Goal: Navigation & Orientation: Find specific page/section

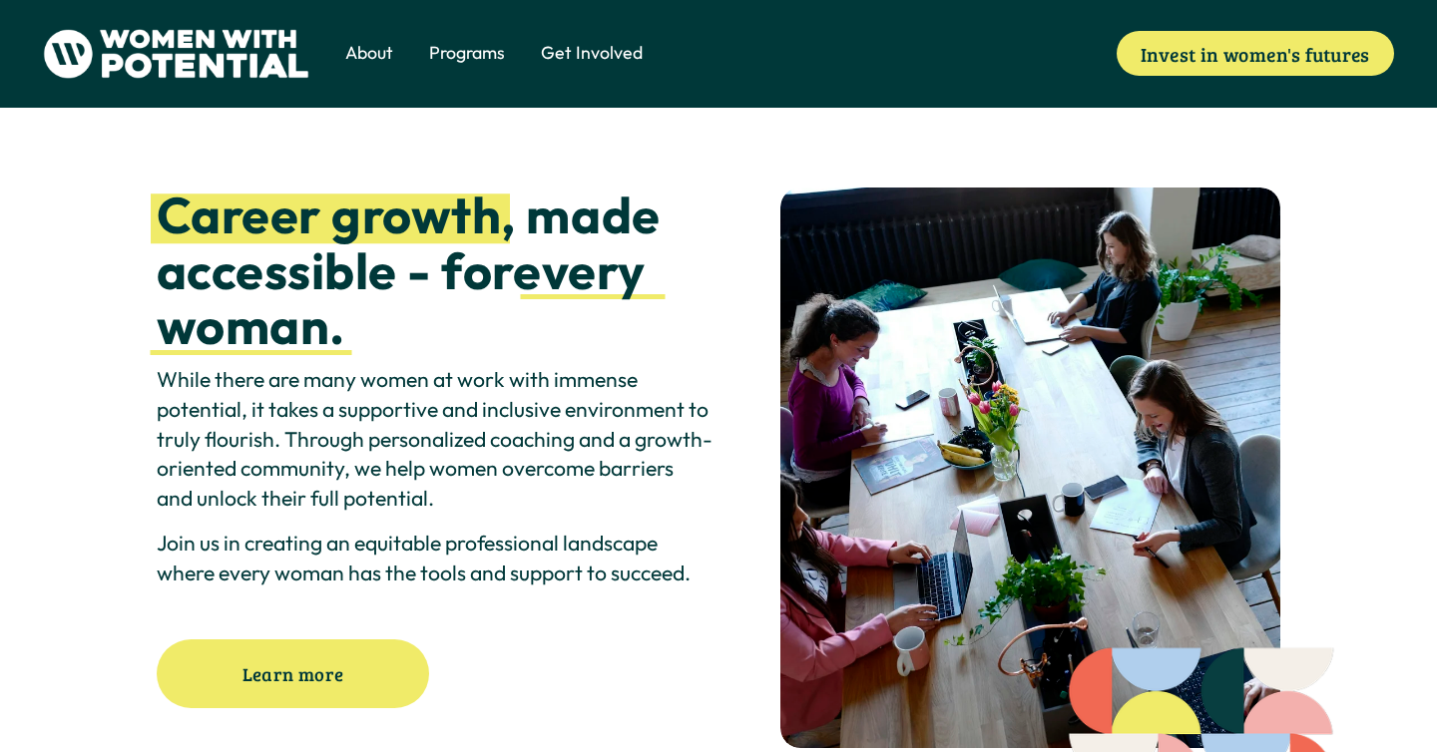
click at [0, 0] on span "1:1 Coaching" at bounding box center [0, 0] width 0 height 0
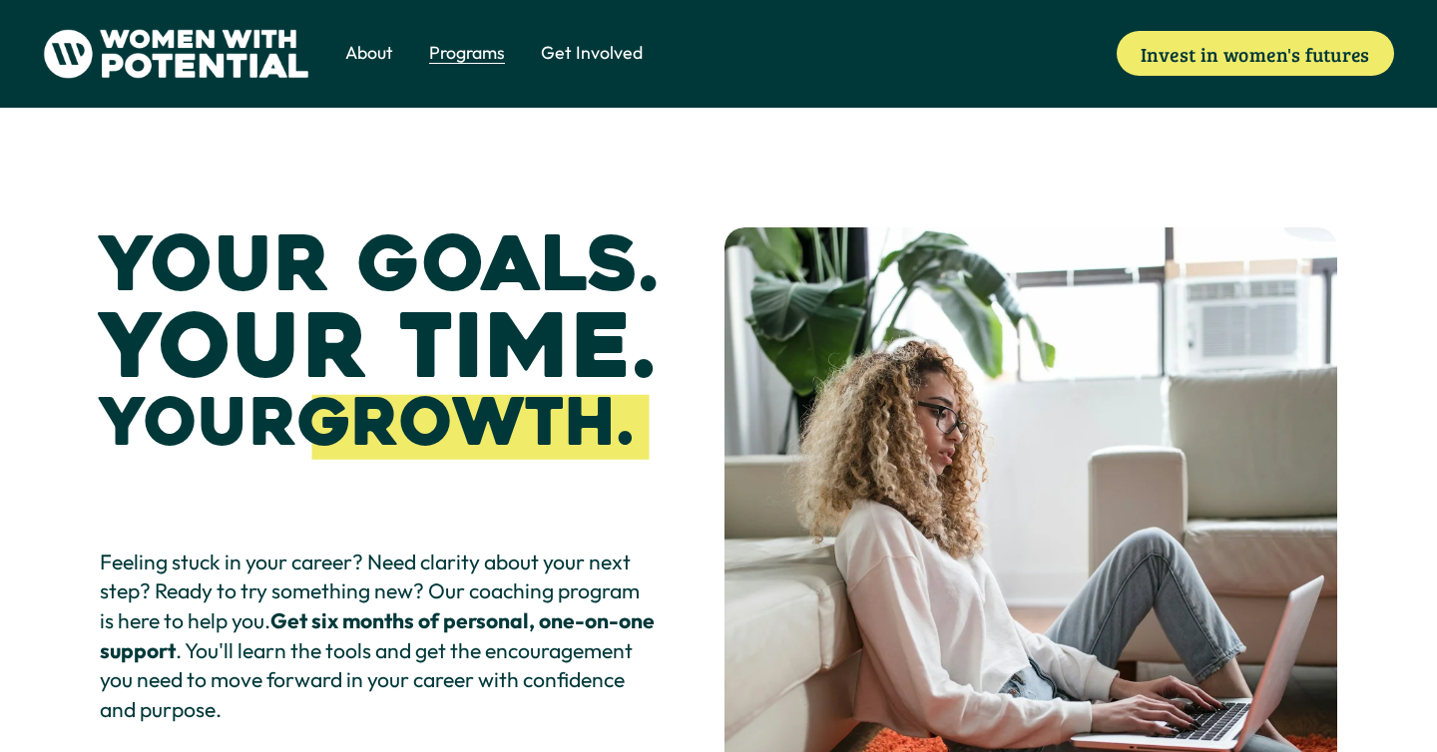
click at [0, 0] on span "Meet the Board" at bounding box center [0, 0] width 0 height 0
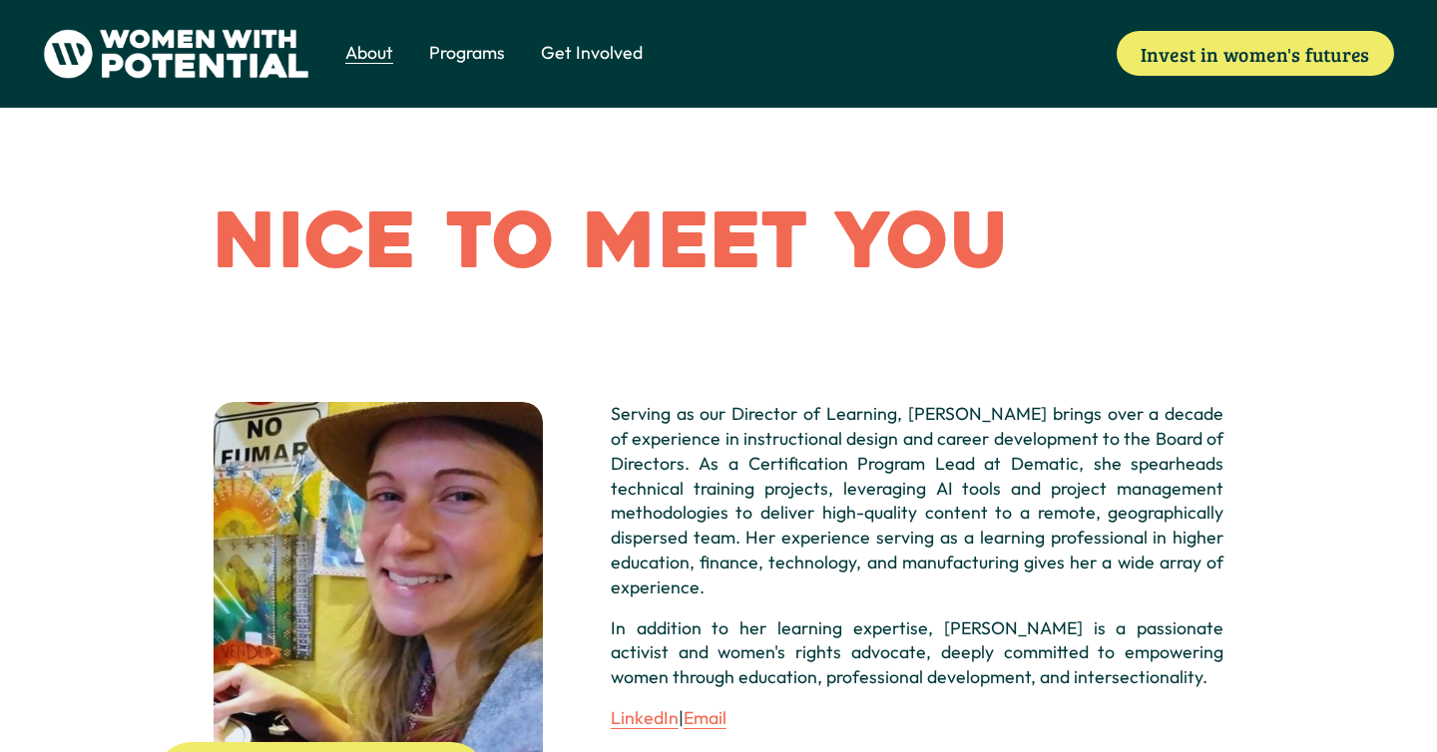
click at [0, 0] on span "1:1 Coaching" at bounding box center [0, 0] width 0 height 0
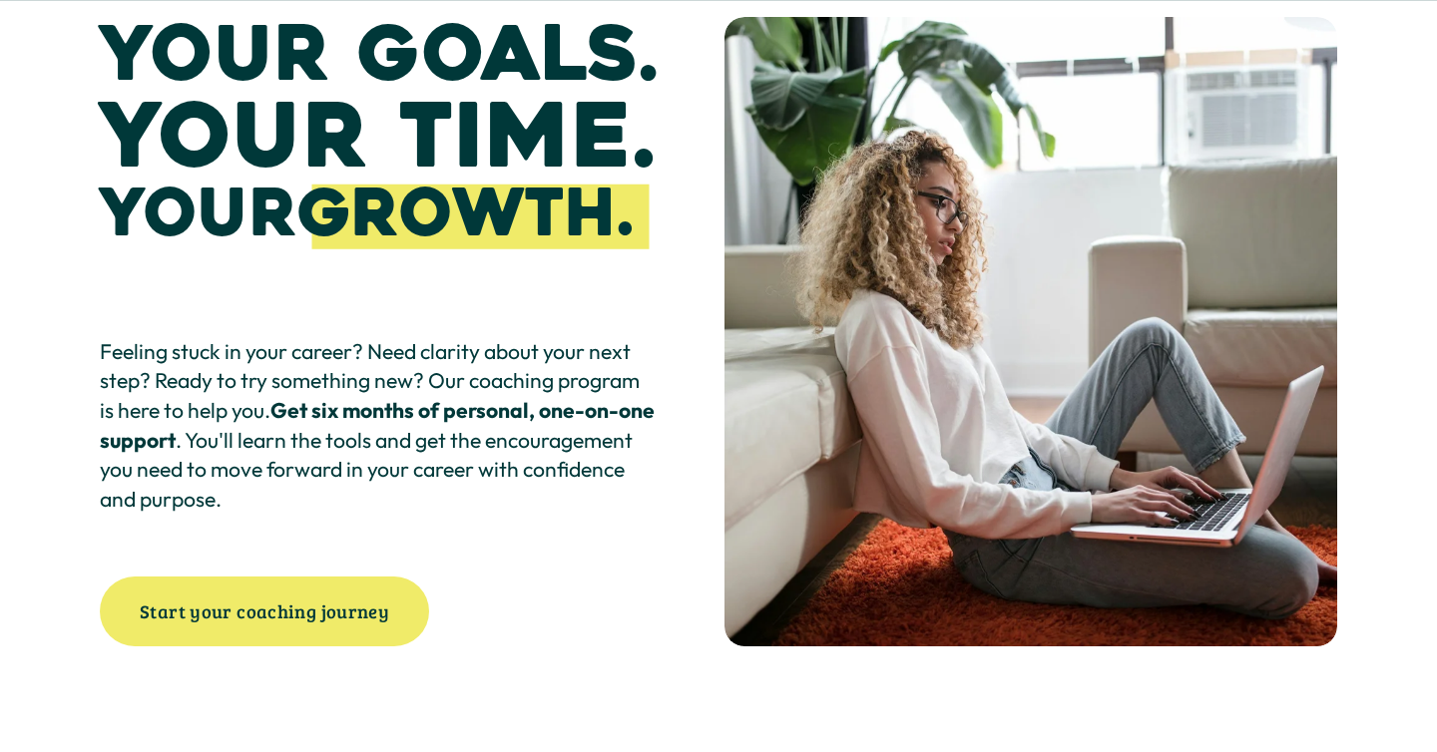
scroll to position [226, 0]
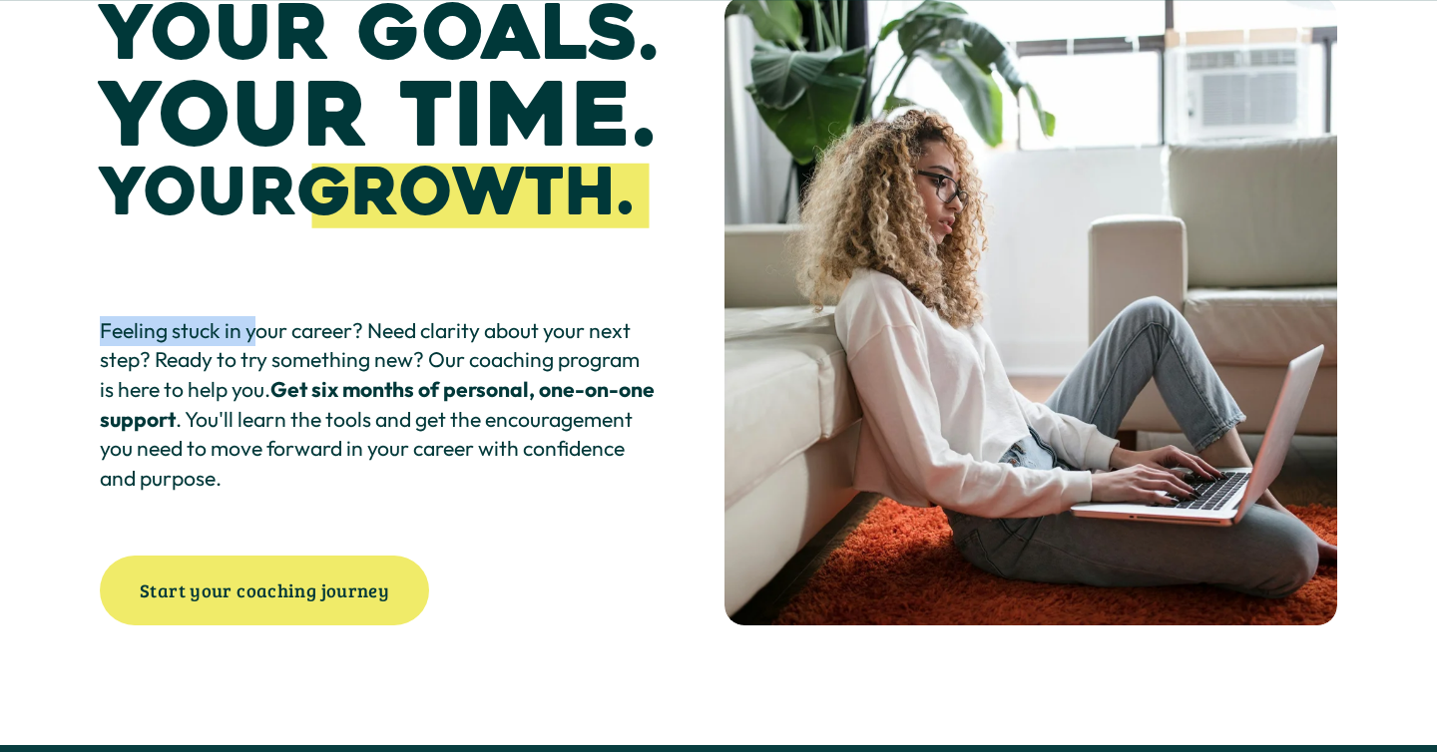
drag, startPoint x: 100, startPoint y: 333, endPoint x: 258, endPoint y: 339, distance: 158.8
click at [258, 339] on p "Feeling stuck in your career? Need clarity about your next step? Ready to try s…" at bounding box center [378, 405] width 557 height 178
click at [332, 364] on p "Feeling stuck in your career? Need clarity about your next step? Ready to try s…" at bounding box center [378, 405] width 557 height 178
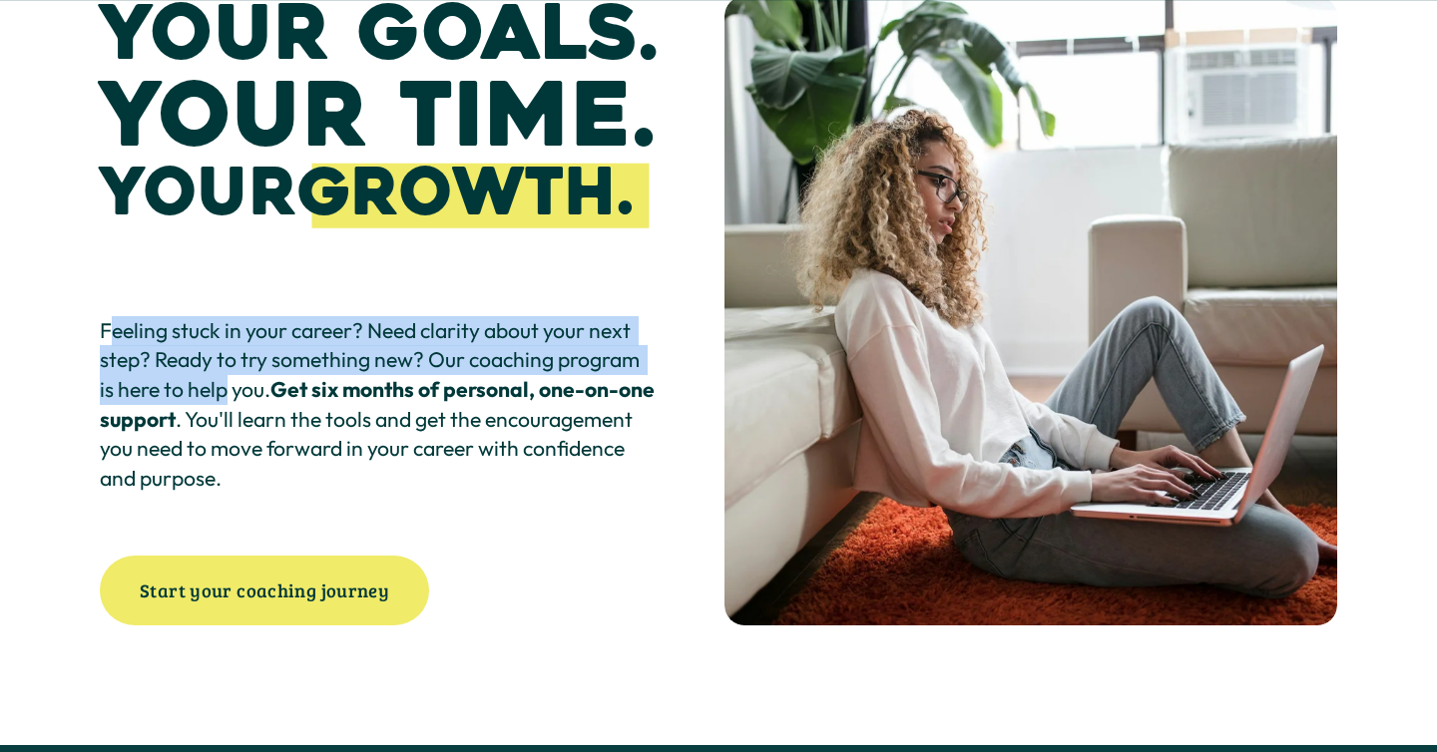
drag, startPoint x: 116, startPoint y: 335, endPoint x: 228, endPoint y: 402, distance: 130.2
click at [228, 402] on p "Feeling stuck in your career? Need clarity about your next step? Ready to try s…" at bounding box center [378, 405] width 557 height 178
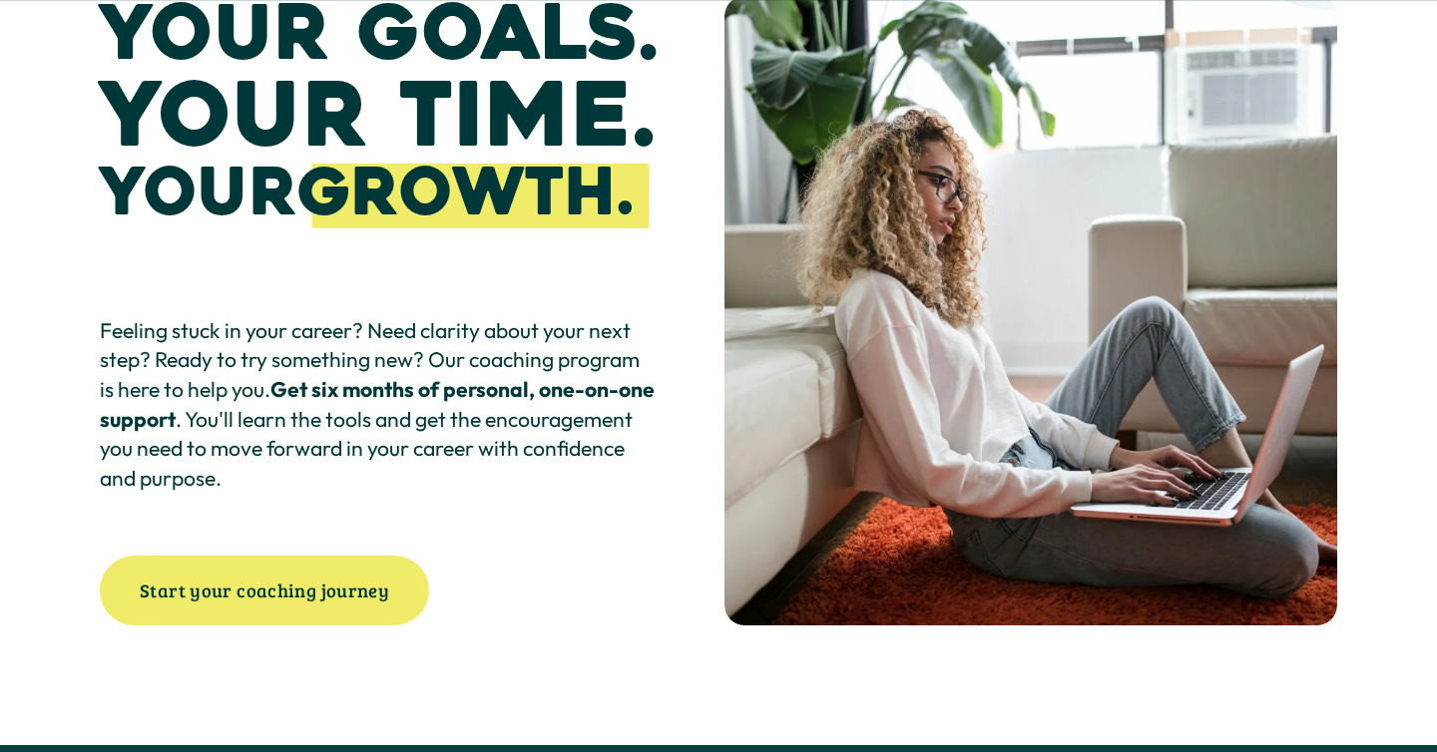
click at [212, 418] on strong "Get six months of personal, one-on-one support" at bounding box center [379, 404] width 559 height 57
drag, startPoint x: 430, startPoint y: 359, endPoint x: 290, endPoint y: 345, distance: 140.4
click at [406, 366] on p "Feeling stuck in your career? Need clarity about your next step? Ready to try s…" at bounding box center [378, 405] width 557 height 178
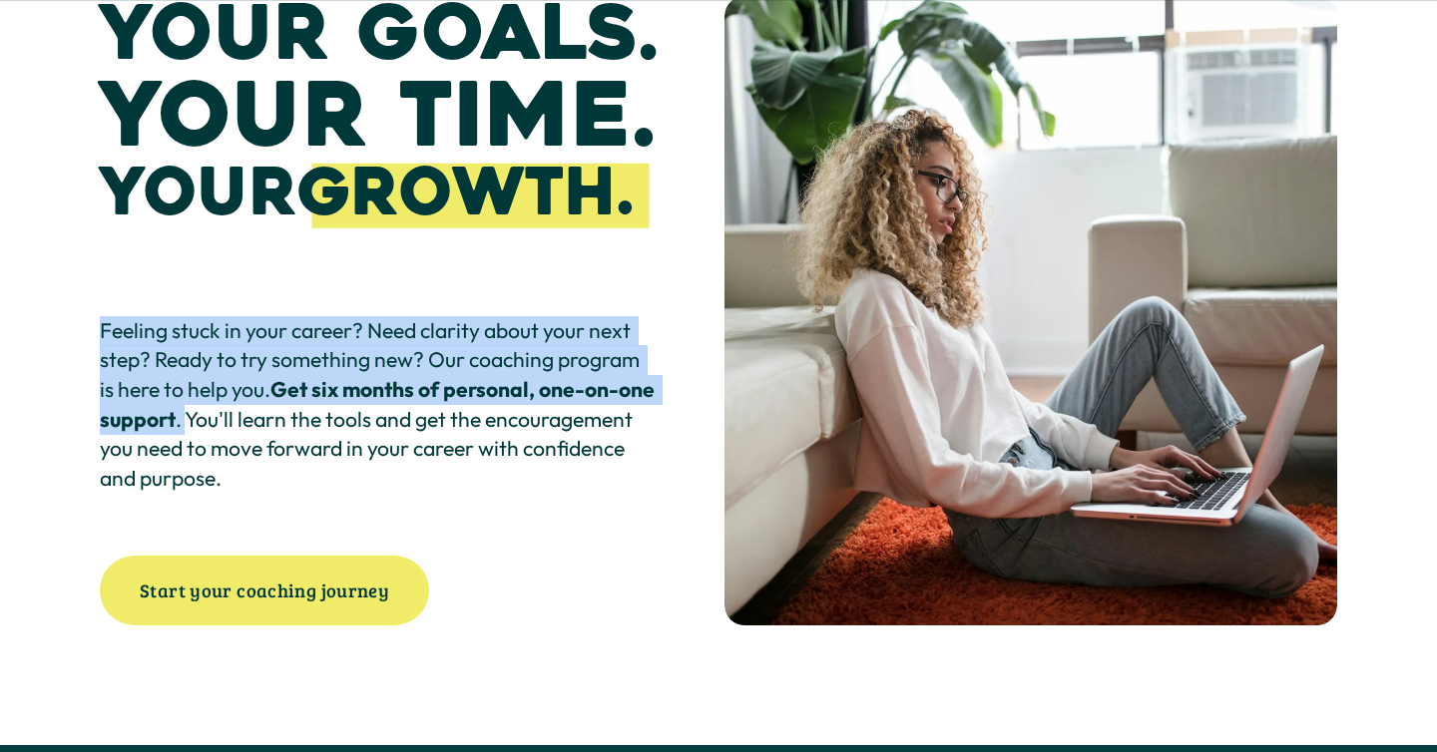
drag, startPoint x: 100, startPoint y: 332, endPoint x: 230, endPoint y: 407, distance: 149.8
click at [230, 407] on p "Feeling stuck in your career? Need clarity about your next step? Ready to try s…" at bounding box center [378, 405] width 557 height 178
copy p "Feeling stuck in your career? Need clarity about your next step? Ready to try s…"
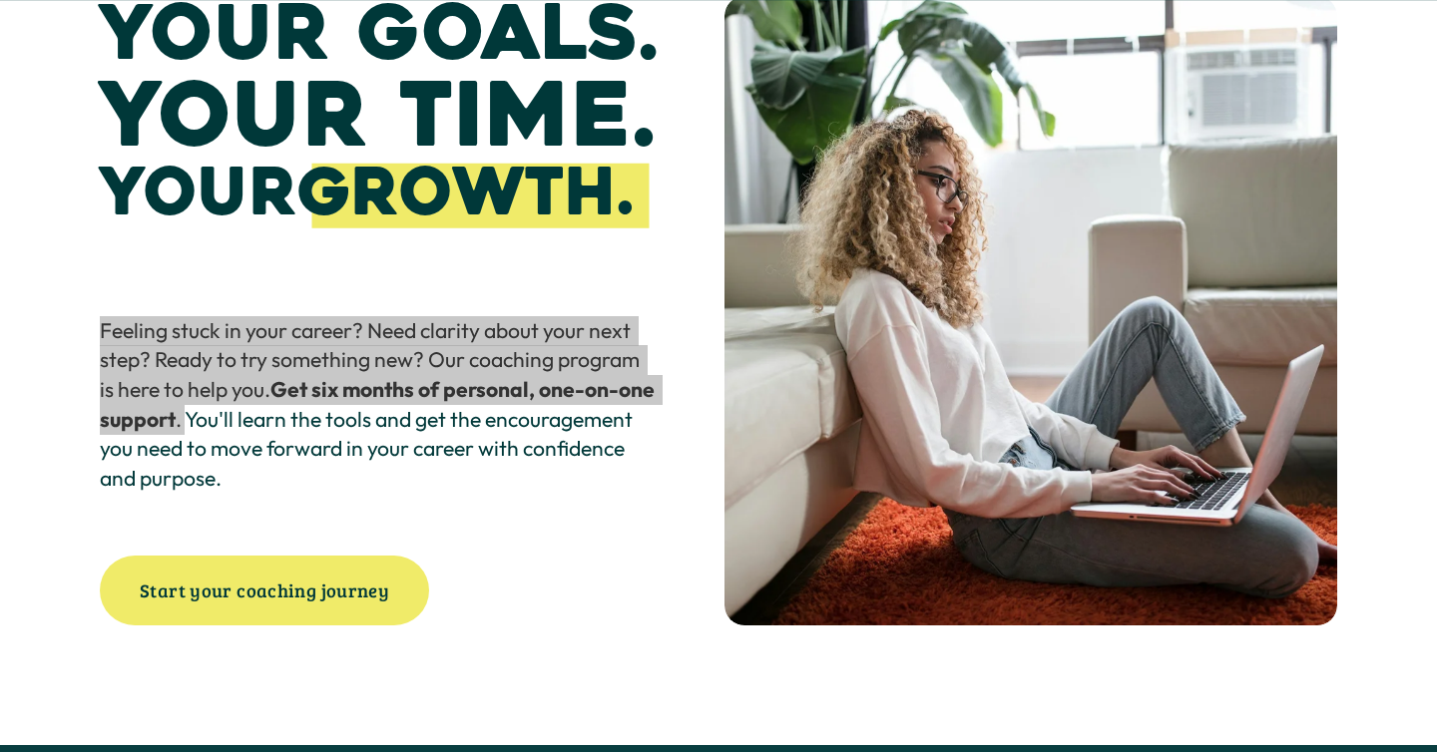
scroll to position [0, 0]
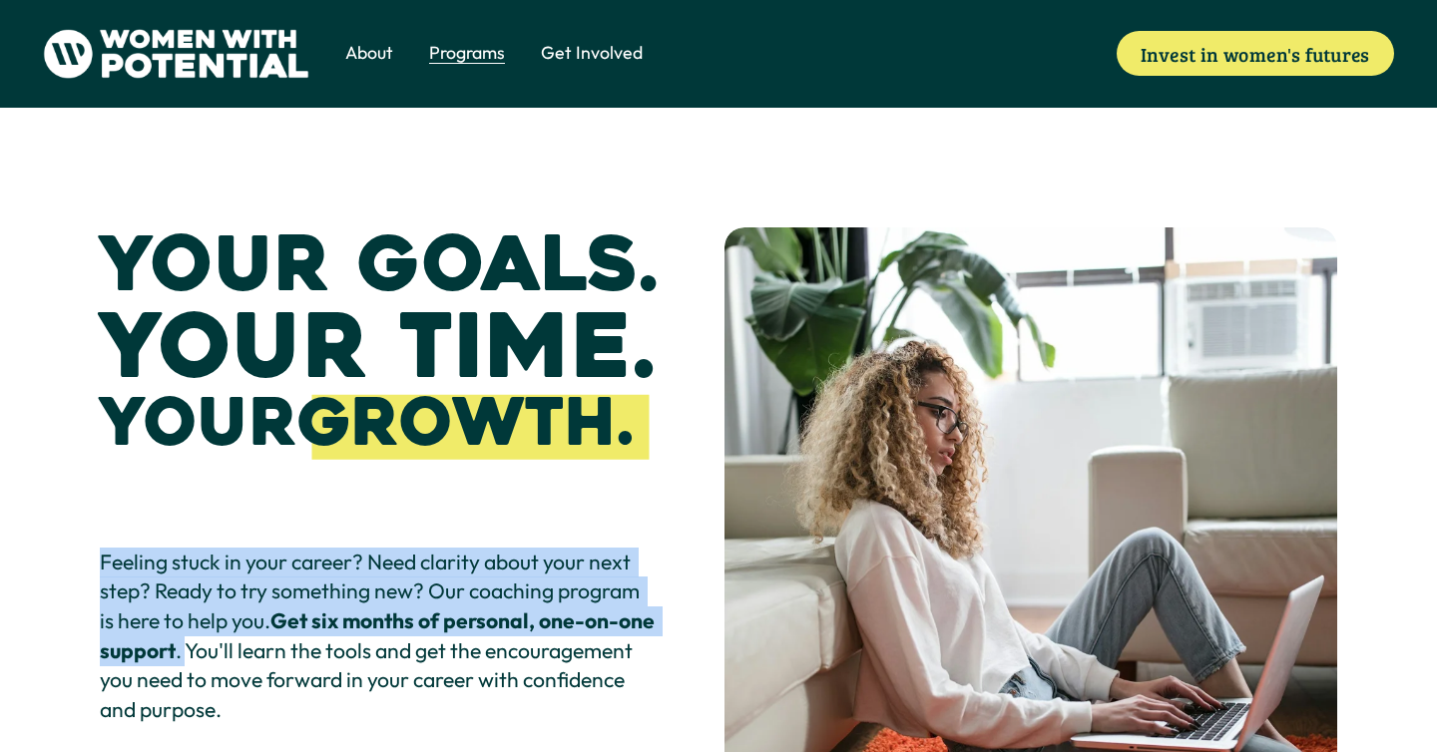
click at [0, 0] on span "The Table" at bounding box center [0, 0] width 0 height 0
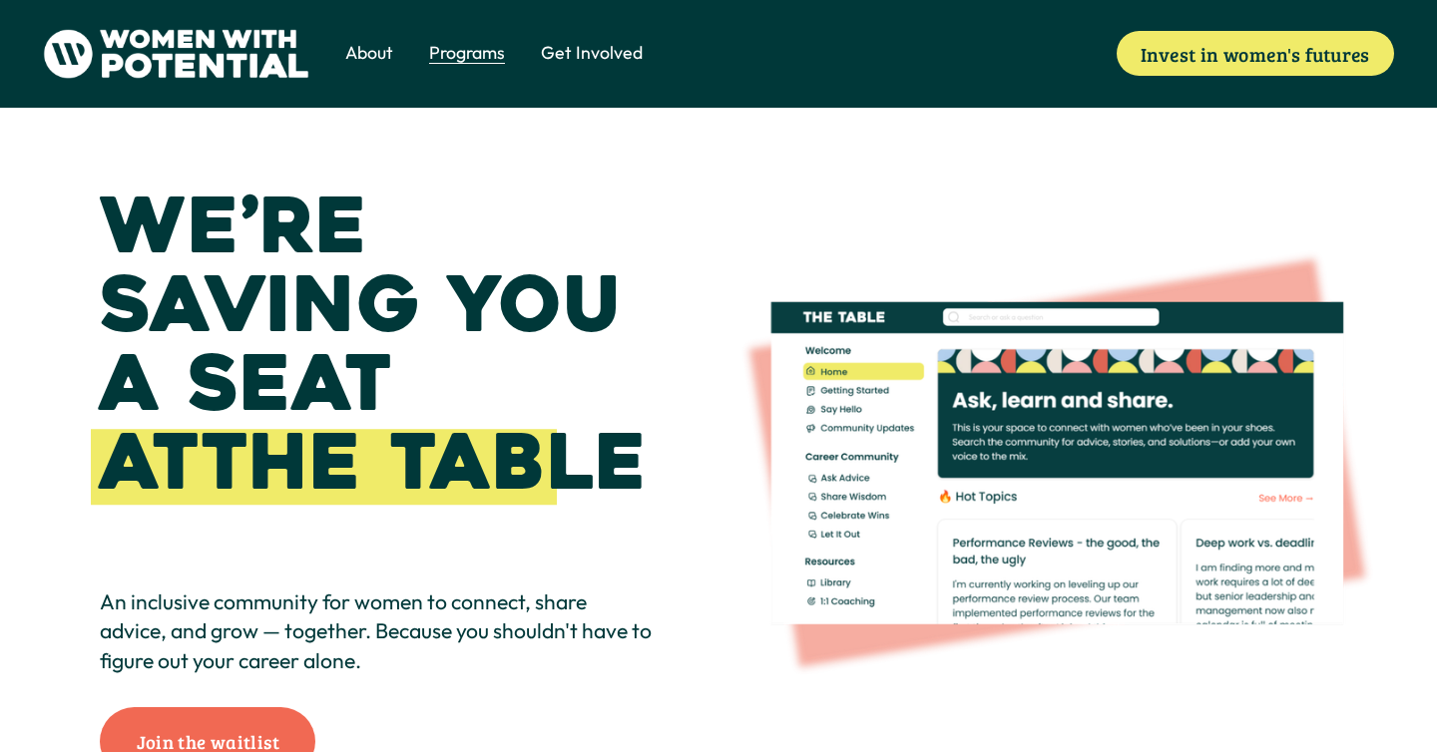
scroll to position [62, 0]
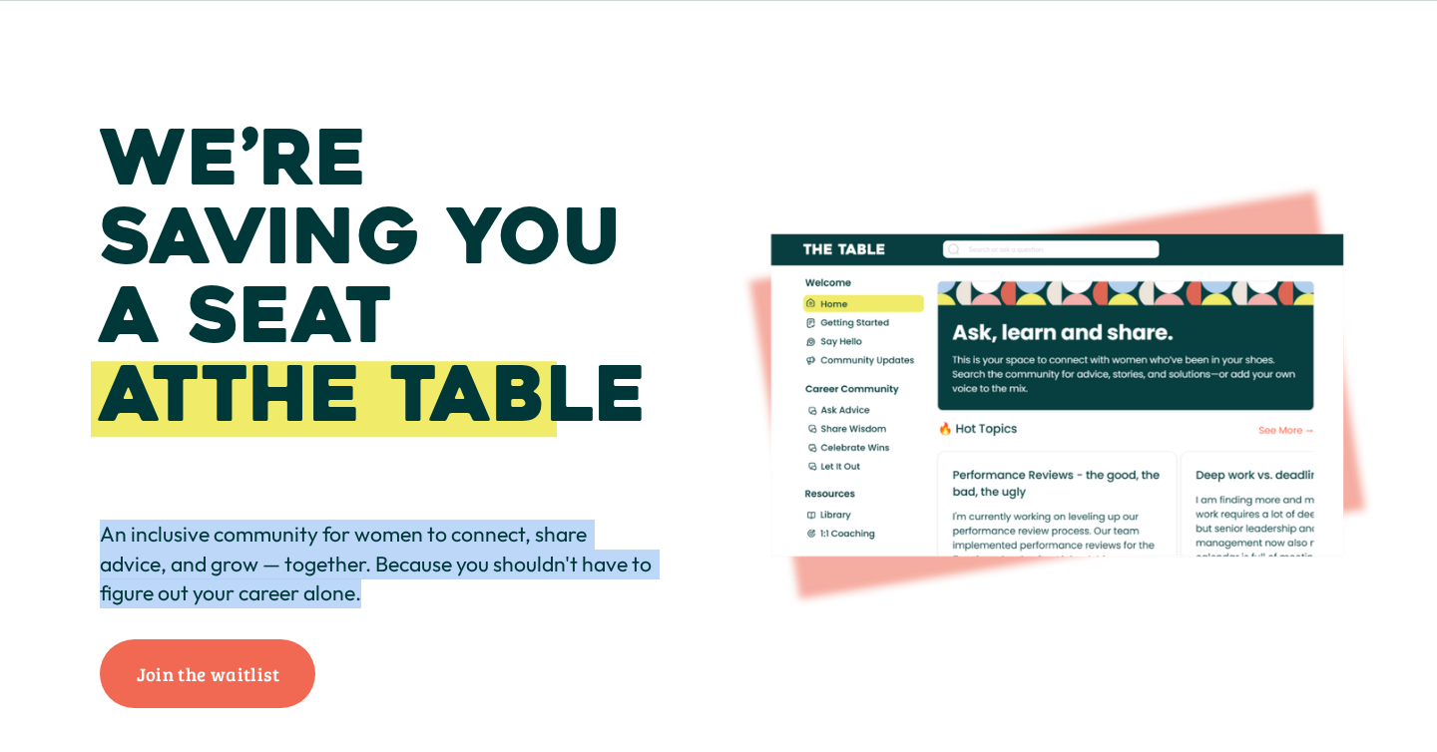
drag, startPoint x: 82, startPoint y: 539, endPoint x: 455, endPoint y: 606, distance: 379.1
click at [455, 606] on div "We’re saving you a seat at The Table An inclusive community for women to connec…" at bounding box center [718, 414] width 1437 height 749
copy p "An inclusive community for women to connect, share advice, and grow — together.…"
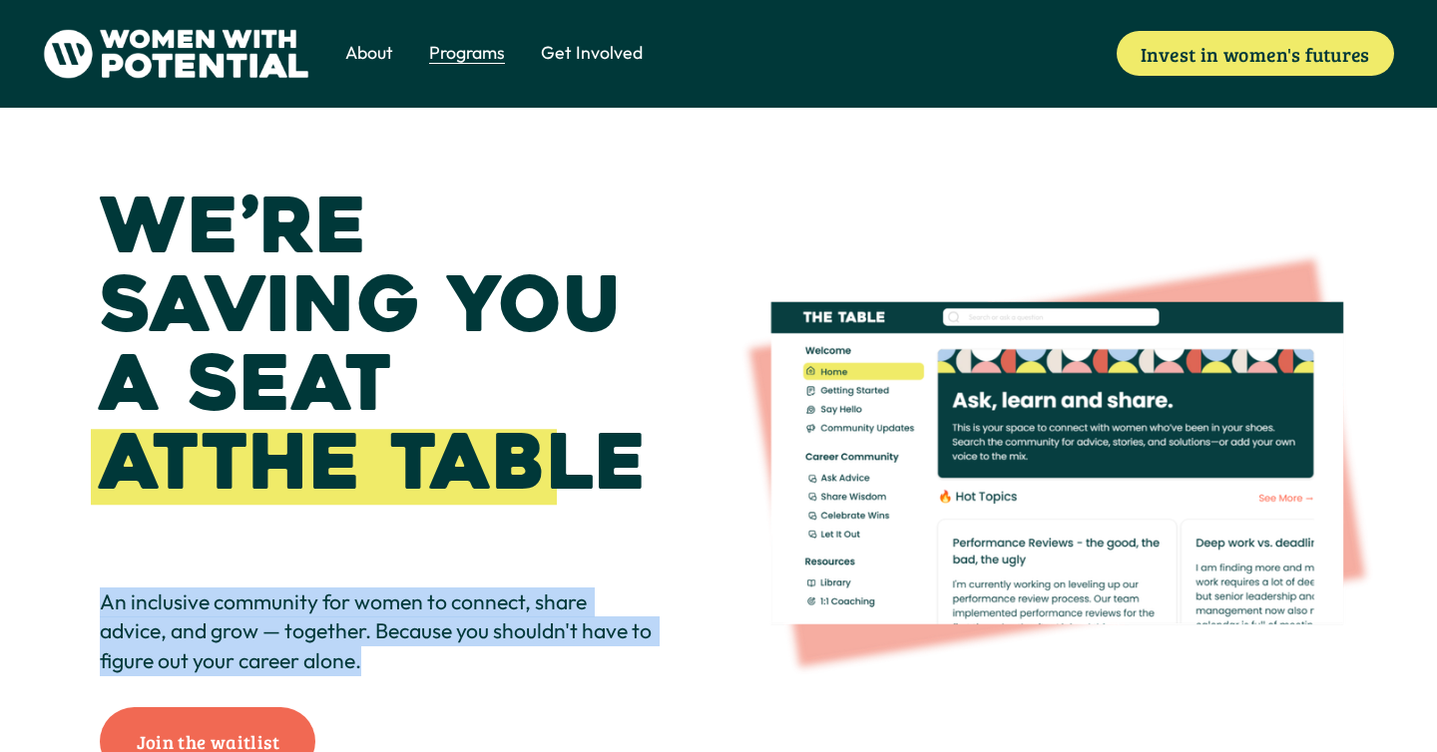
click at [631, 396] on h1 "We’re saving you a seat at The Table" at bounding box center [378, 345] width 557 height 315
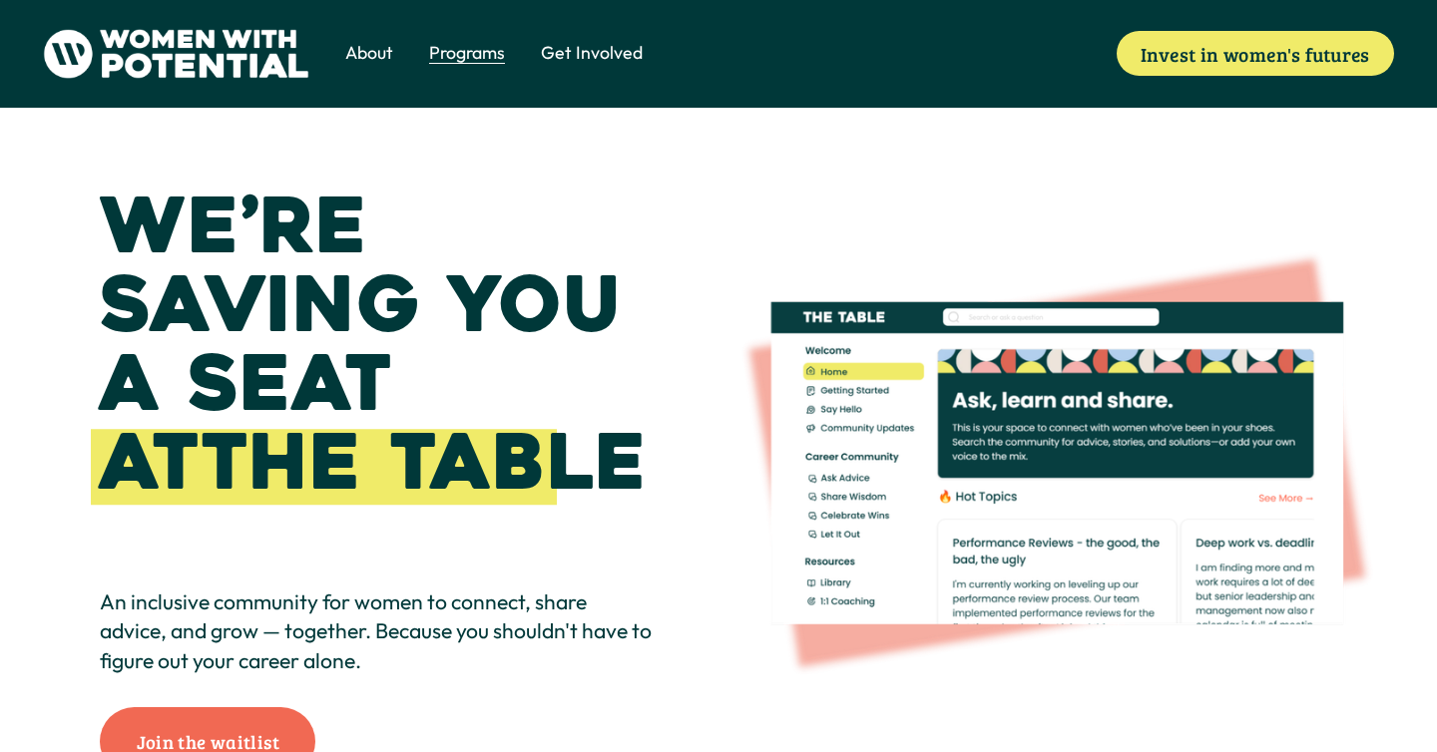
click at [0, 0] on span "Vision & Values" at bounding box center [0, 0] width 0 height 0
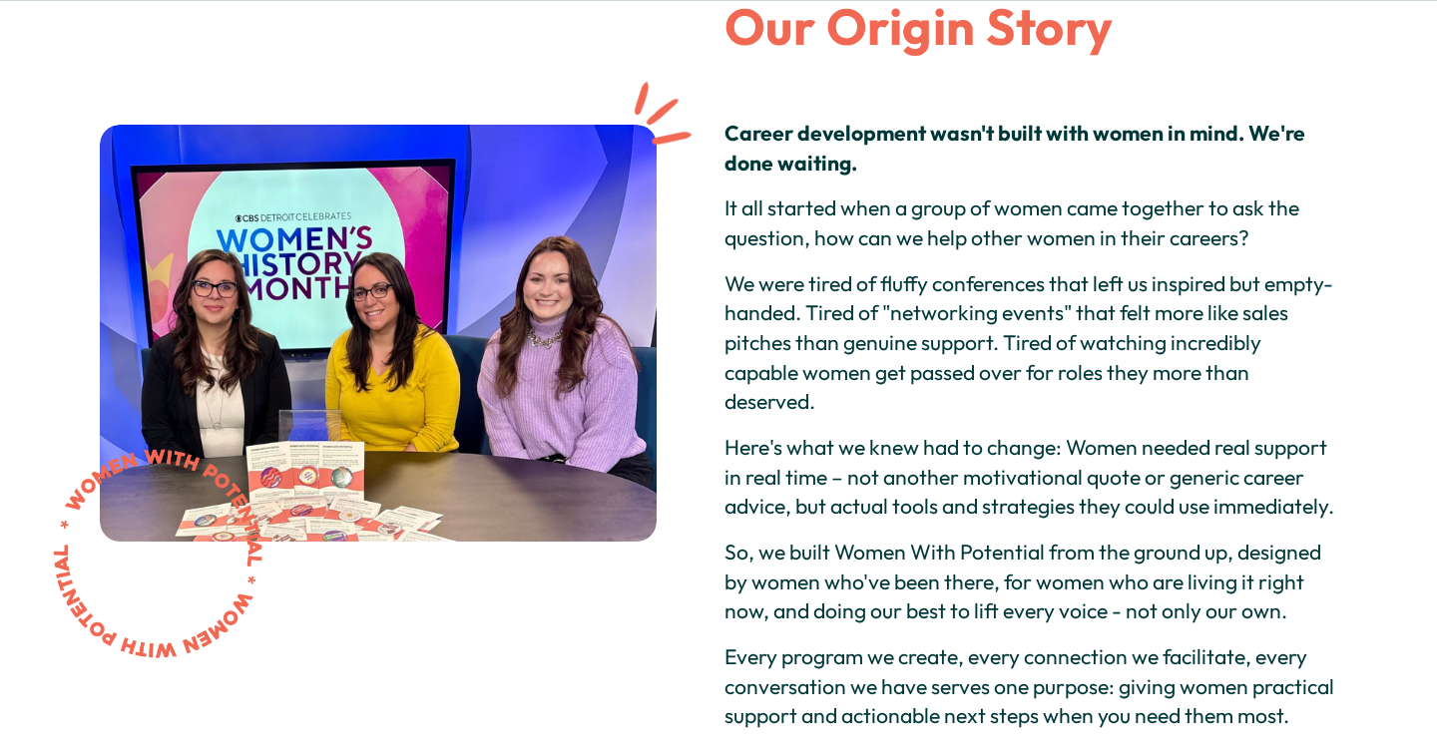
scroll to position [234, 0]
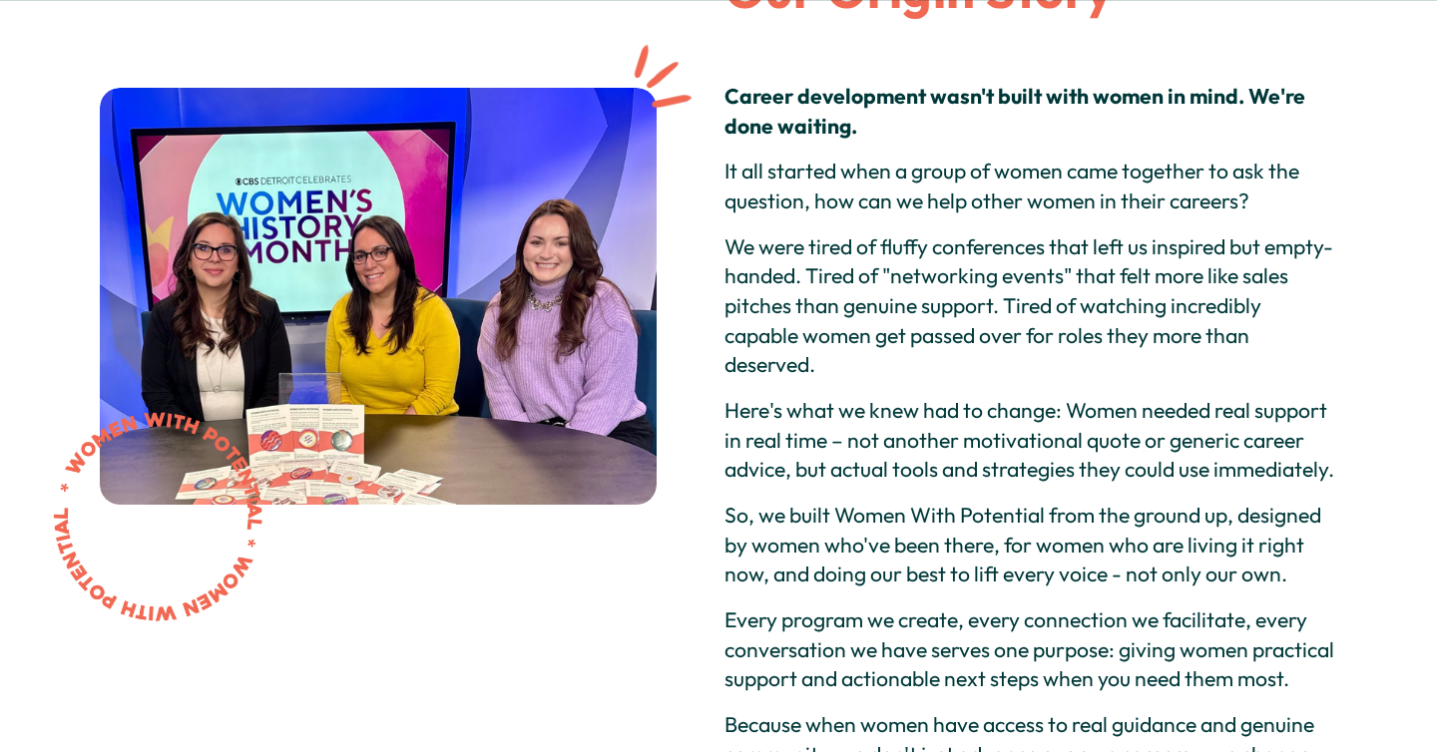
click at [747, 185] on p "It all started when a group of women came together to ask the question, how can…" at bounding box center [1030, 186] width 613 height 59
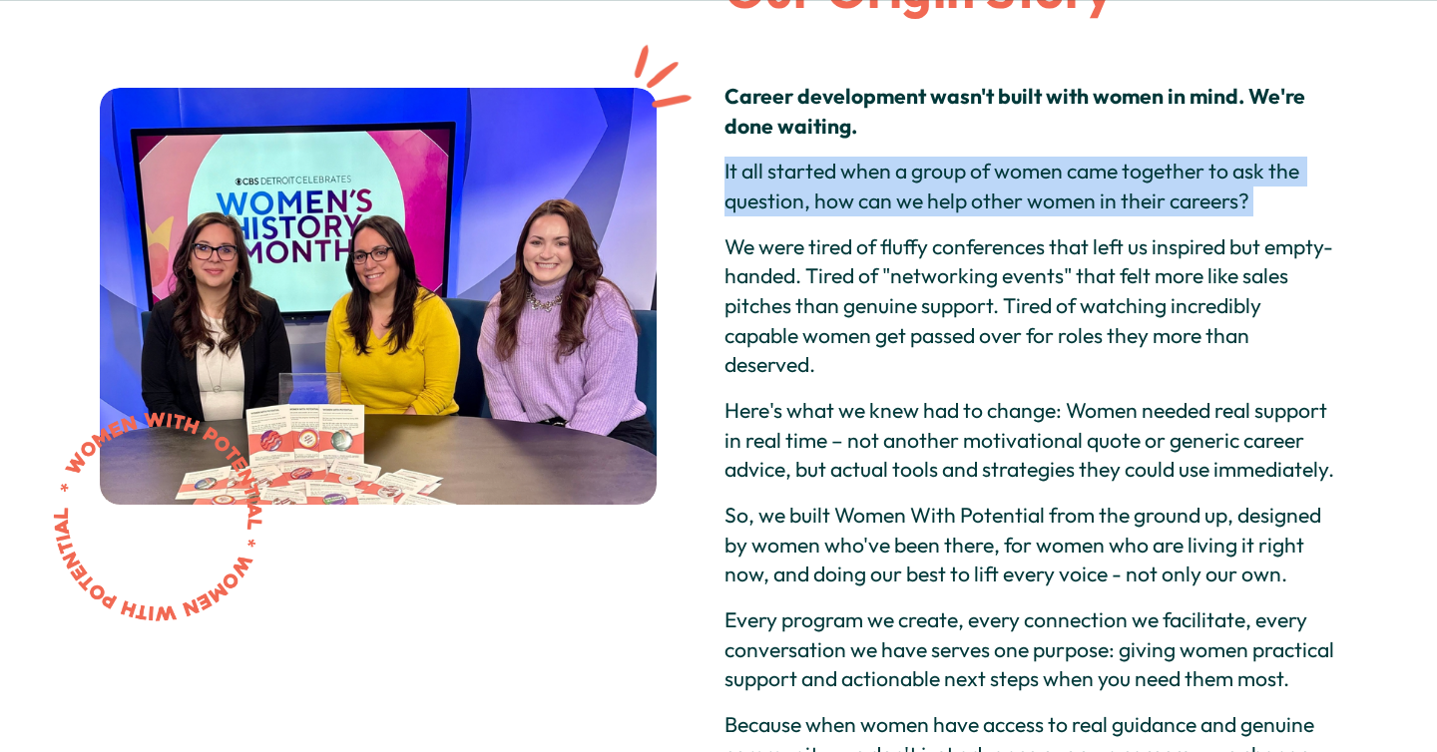
click at [747, 185] on p "It all started when a group of women came together to ask the question, how can…" at bounding box center [1030, 186] width 613 height 59
copy p "It all started when a group of women came together to ask the question, how can…"
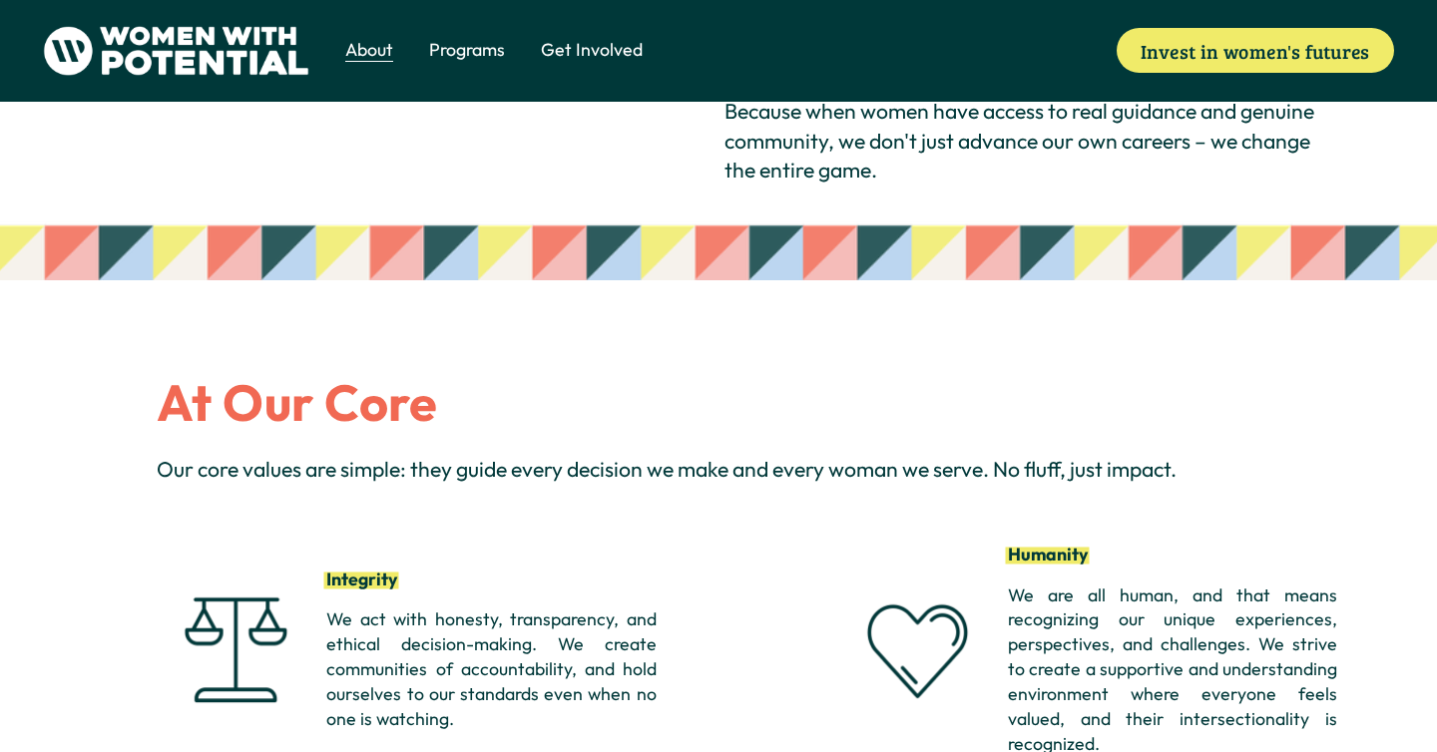
scroll to position [0, 0]
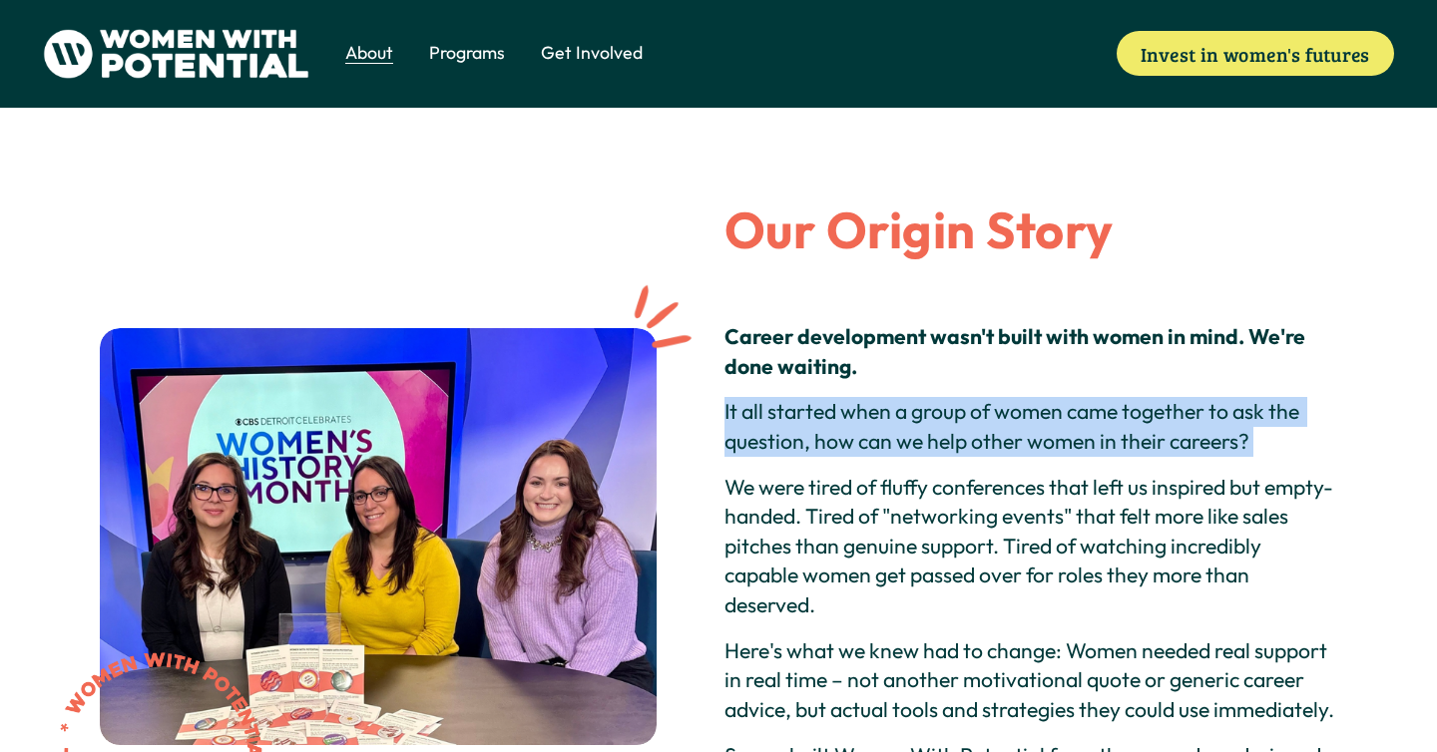
click at [0, 0] on span "Donate" at bounding box center [0, 0] width 0 height 0
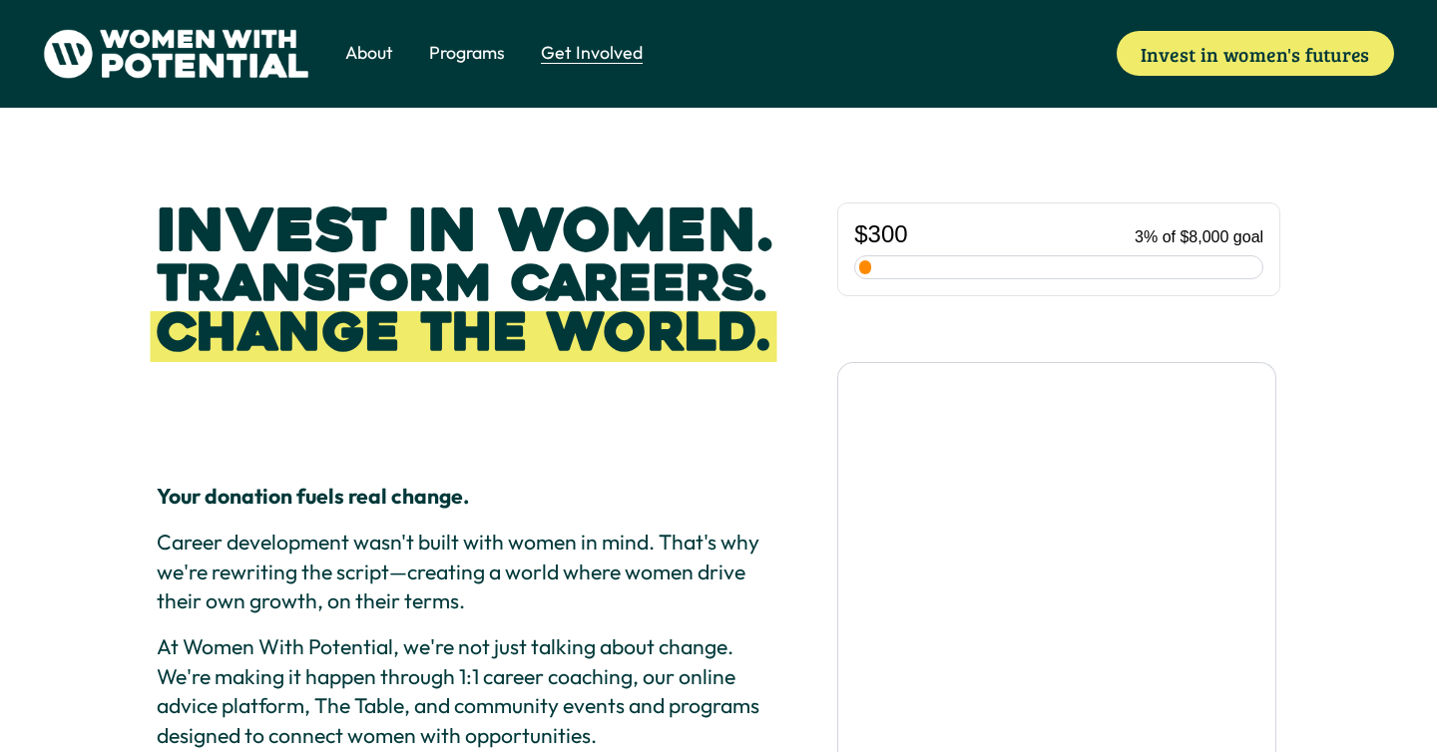
click at [0, 0] on span "Volunteer" at bounding box center [0, 0] width 0 height 0
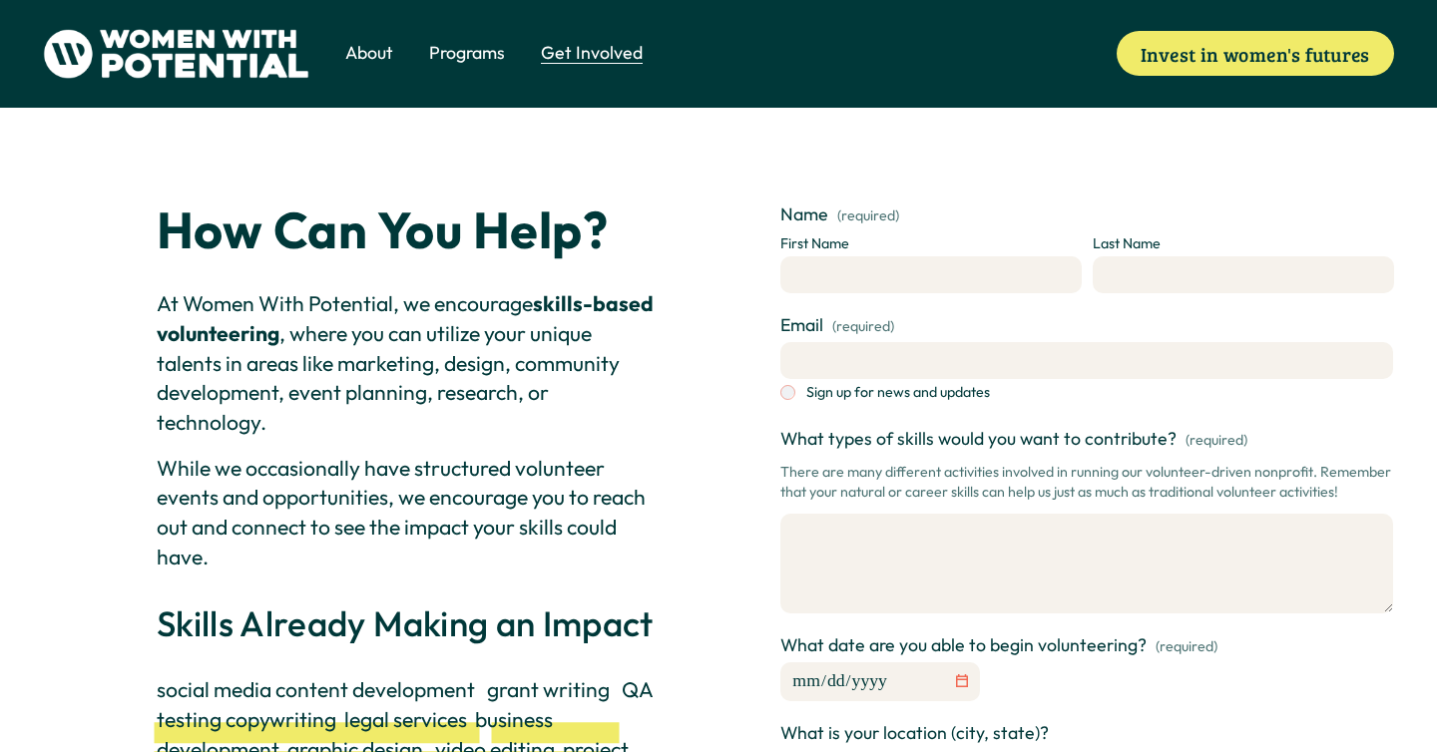
click at [0, 0] on span "Coach" at bounding box center [0, 0] width 0 height 0
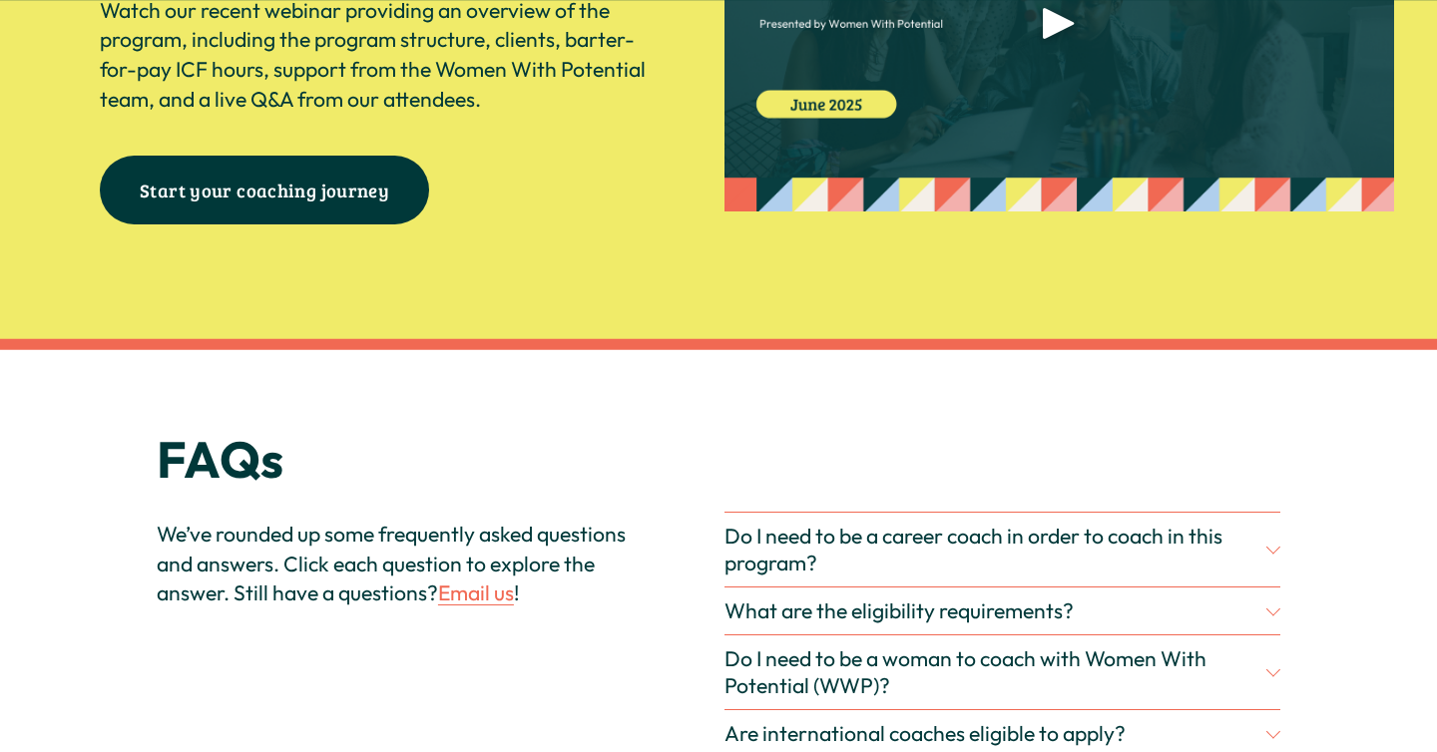
scroll to position [5469, 0]
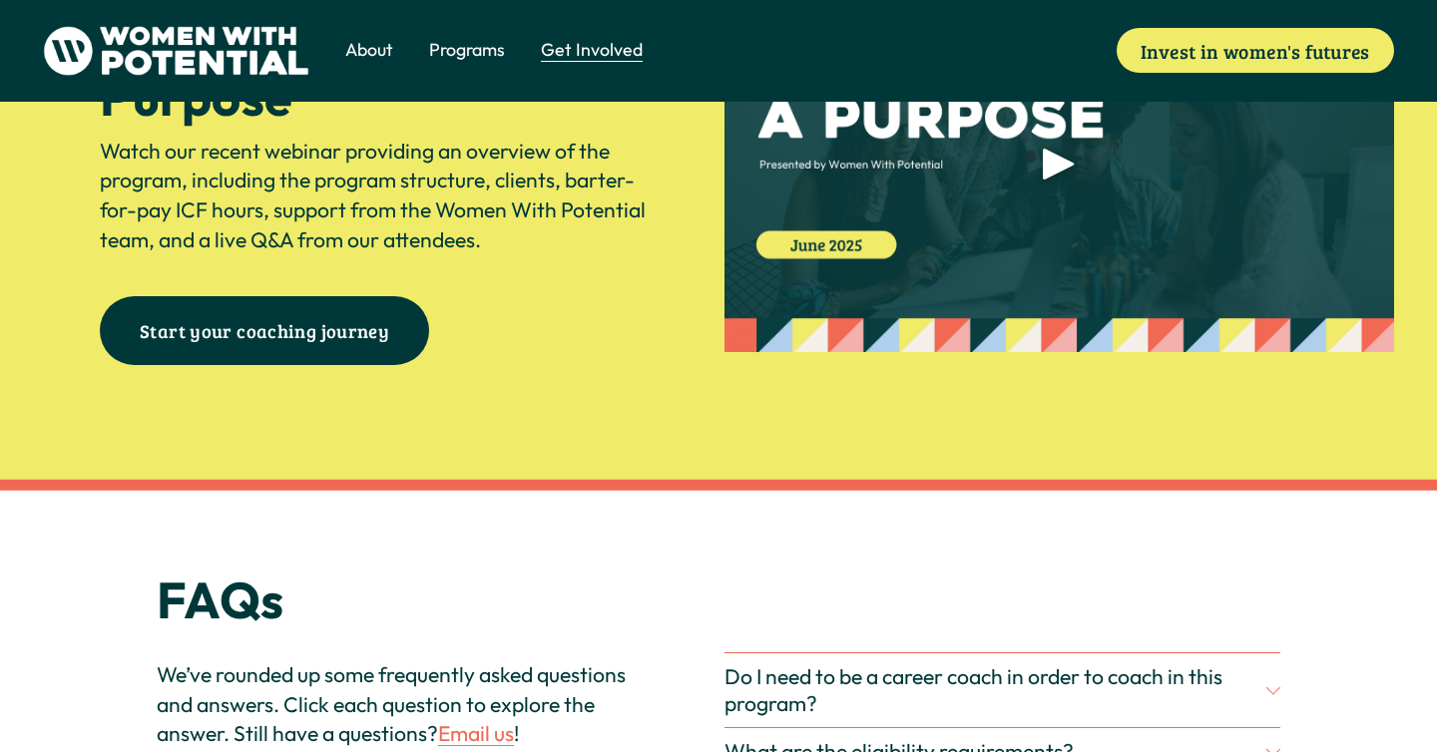
click at [242, 51] on img at bounding box center [176, 51] width 266 height 50
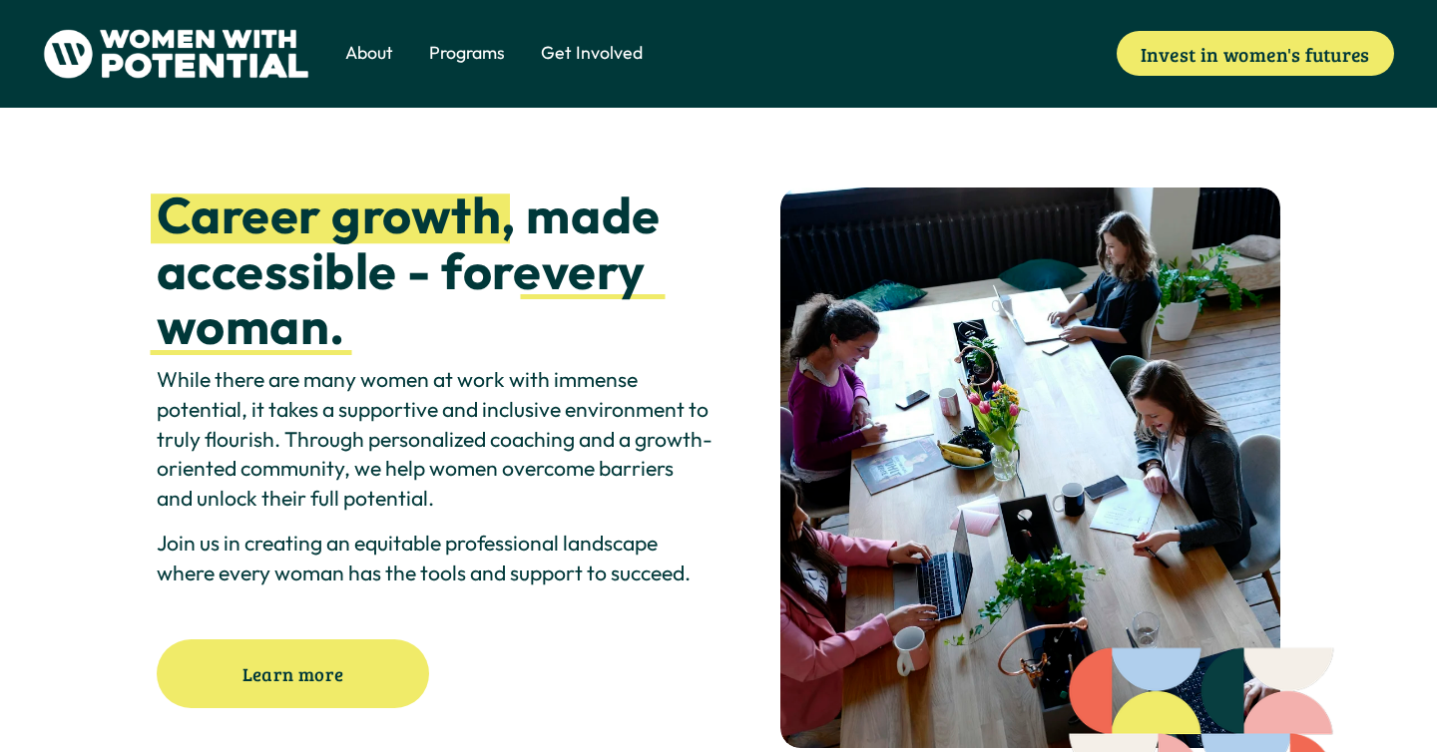
click at [0, 0] on span "1:1 Coaching" at bounding box center [0, 0] width 0 height 0
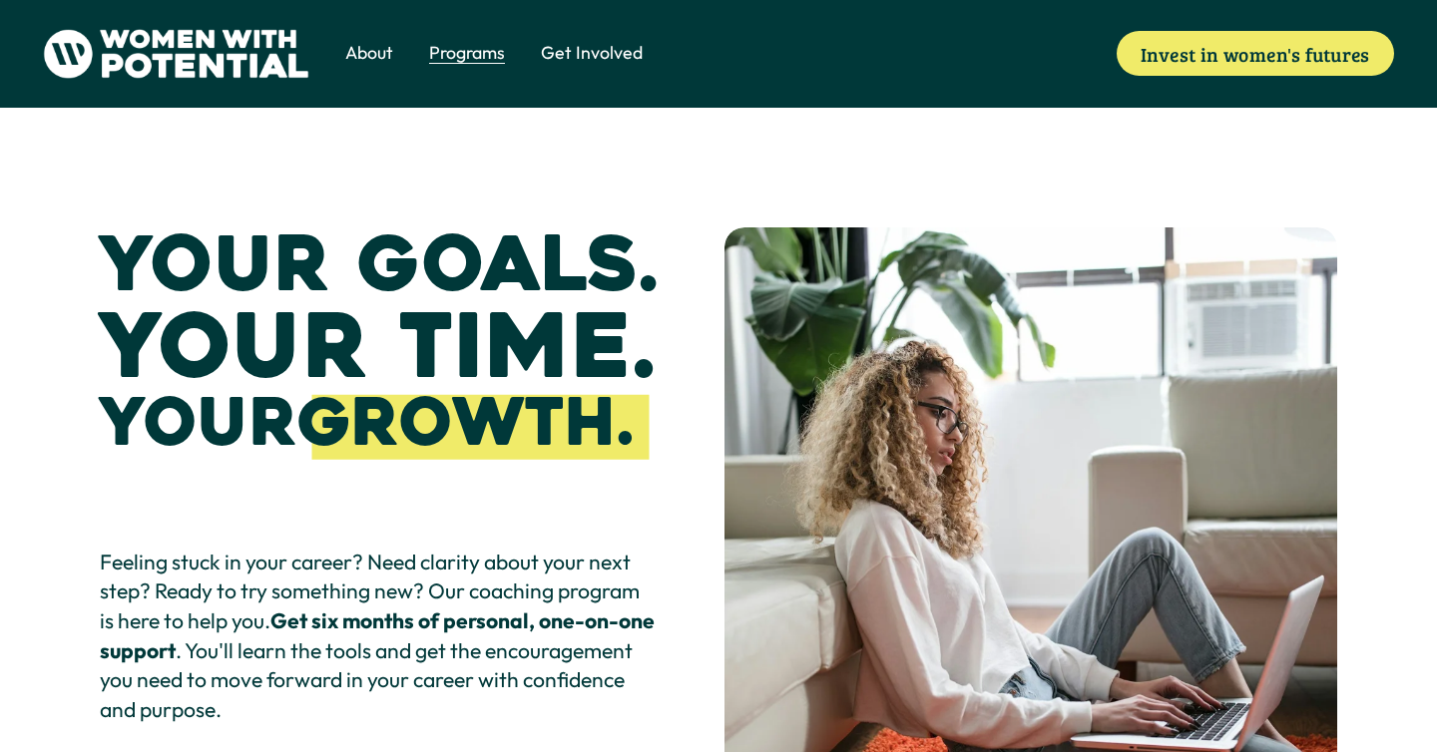
click at [0, 0] on span "The Table" at bounding box center [0, 0] width 0 height 0
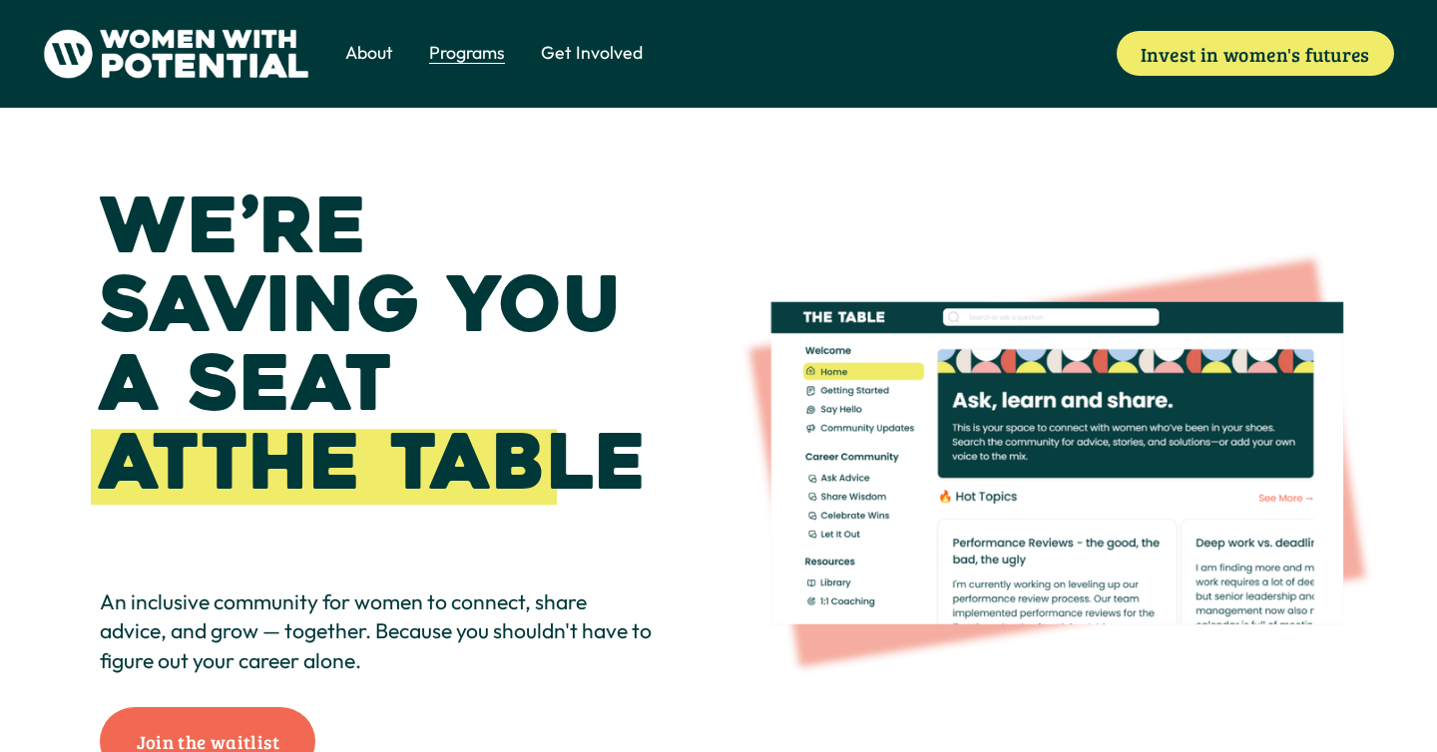
click at [0, 0] on span "Meet the Board" at bounding box center [0, 0] width 0 height 0
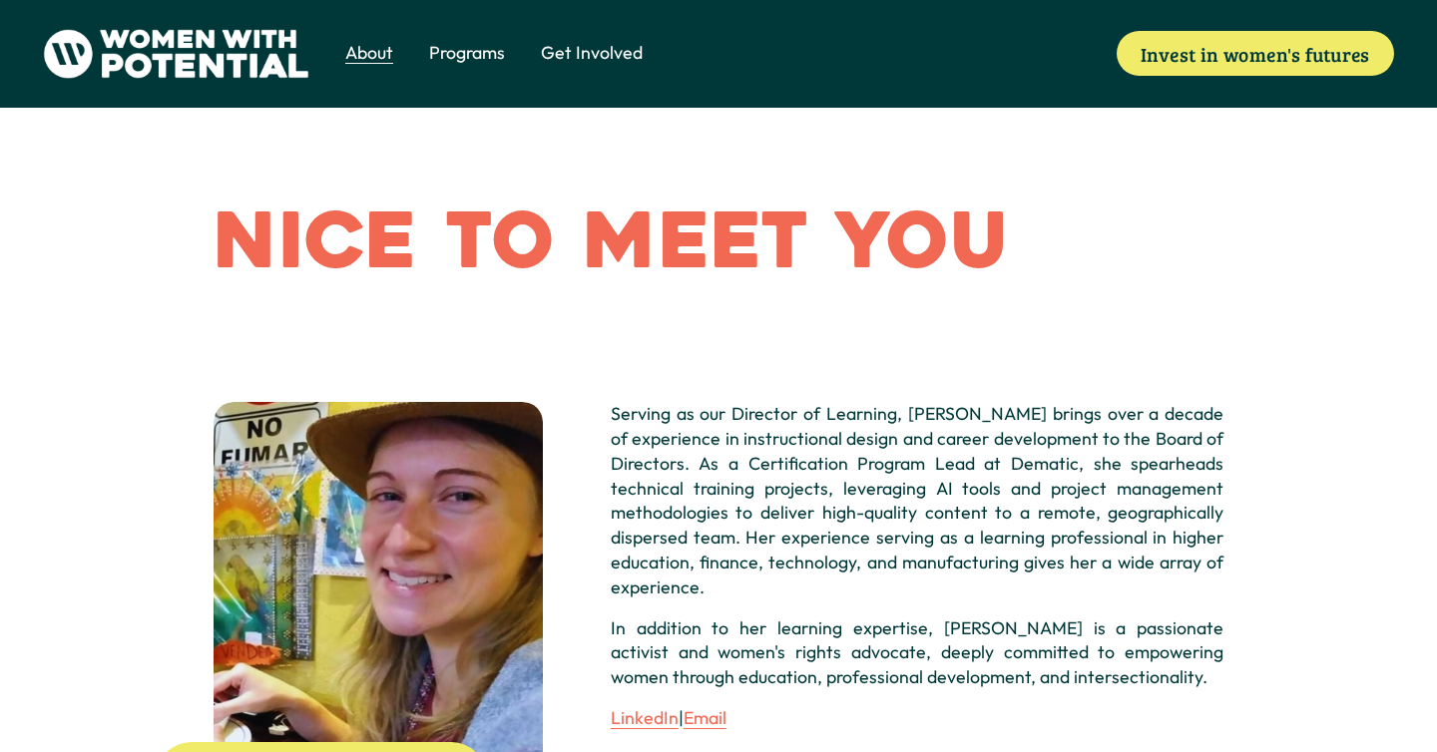
click at [192, 47] on img at bounding box center [176, 54] width 266 height 50
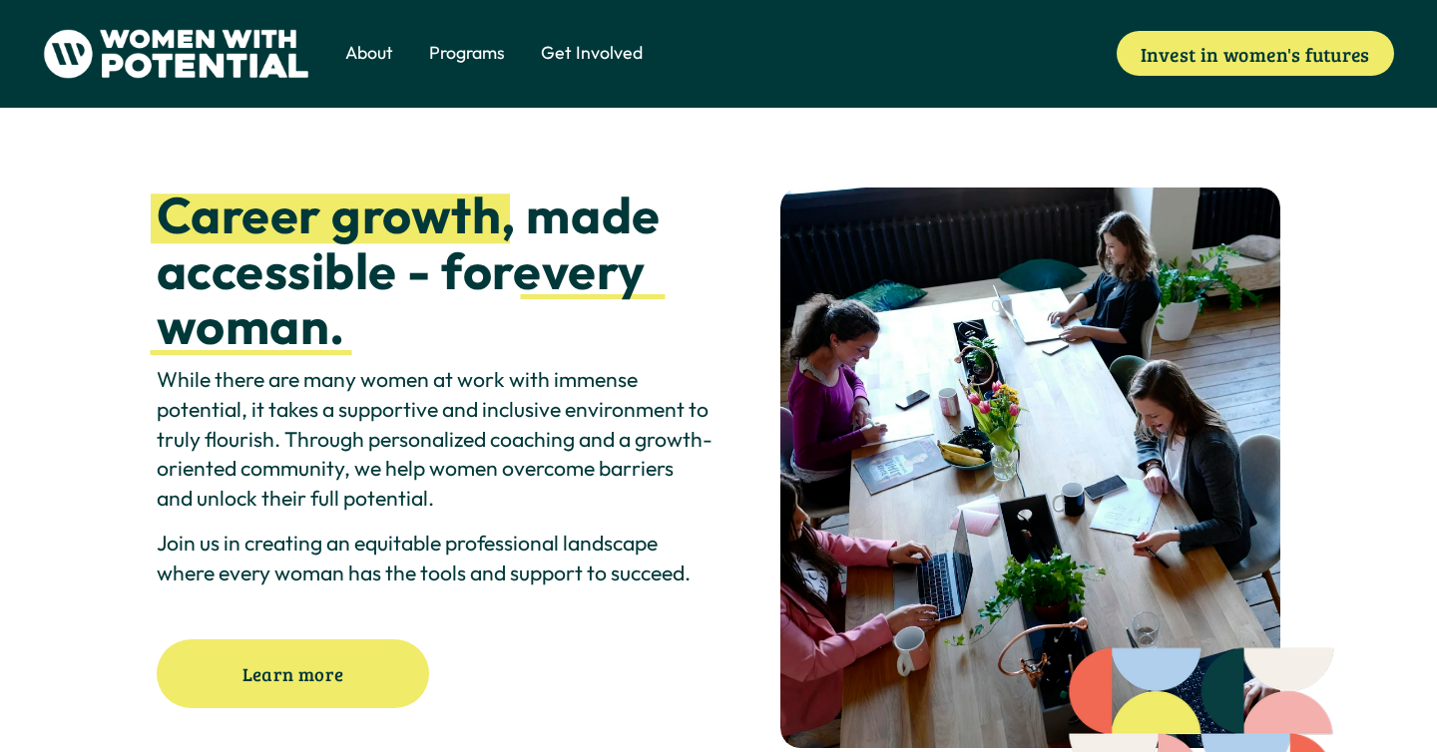
click at [0, 0] on span "1:1 Coaching" at bounding box center [0, 0] width 0 height 0
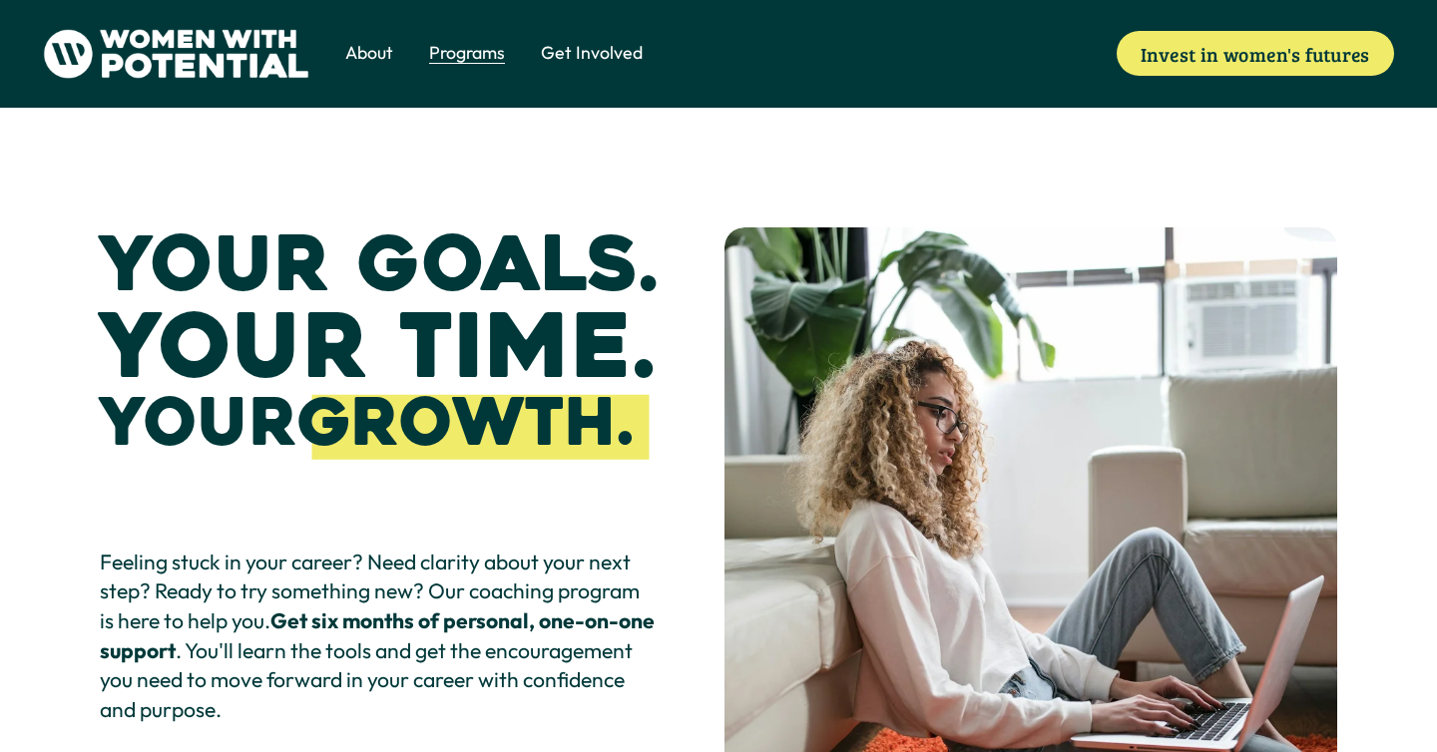
click at [208, 65] on img at bounding box center [176, 54] width 266 height 50
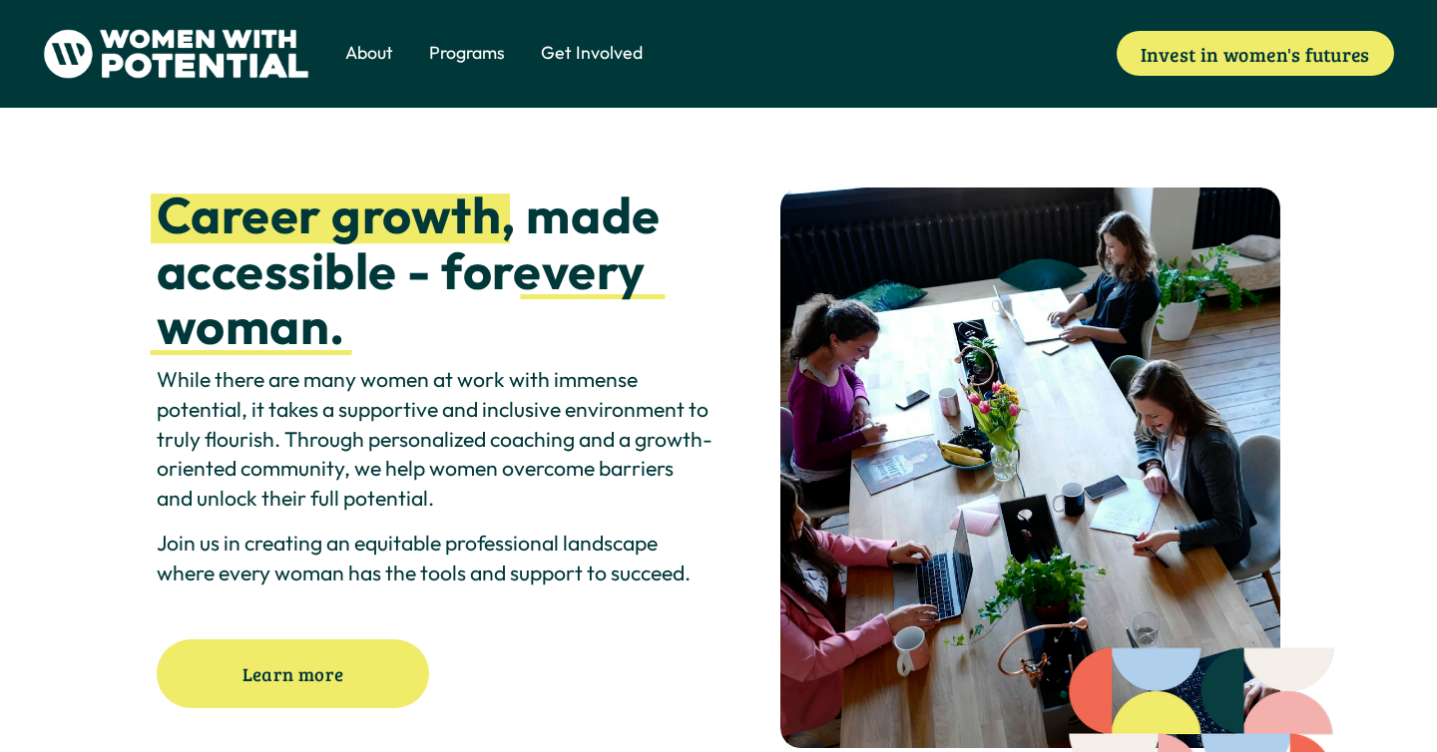
click at [197, 63] on img at bounding box center [176, 54] width 266 height 50
click at [0, 0] on span "1:1 Coaching" at bounding box center [0, 0] width 0 height 0
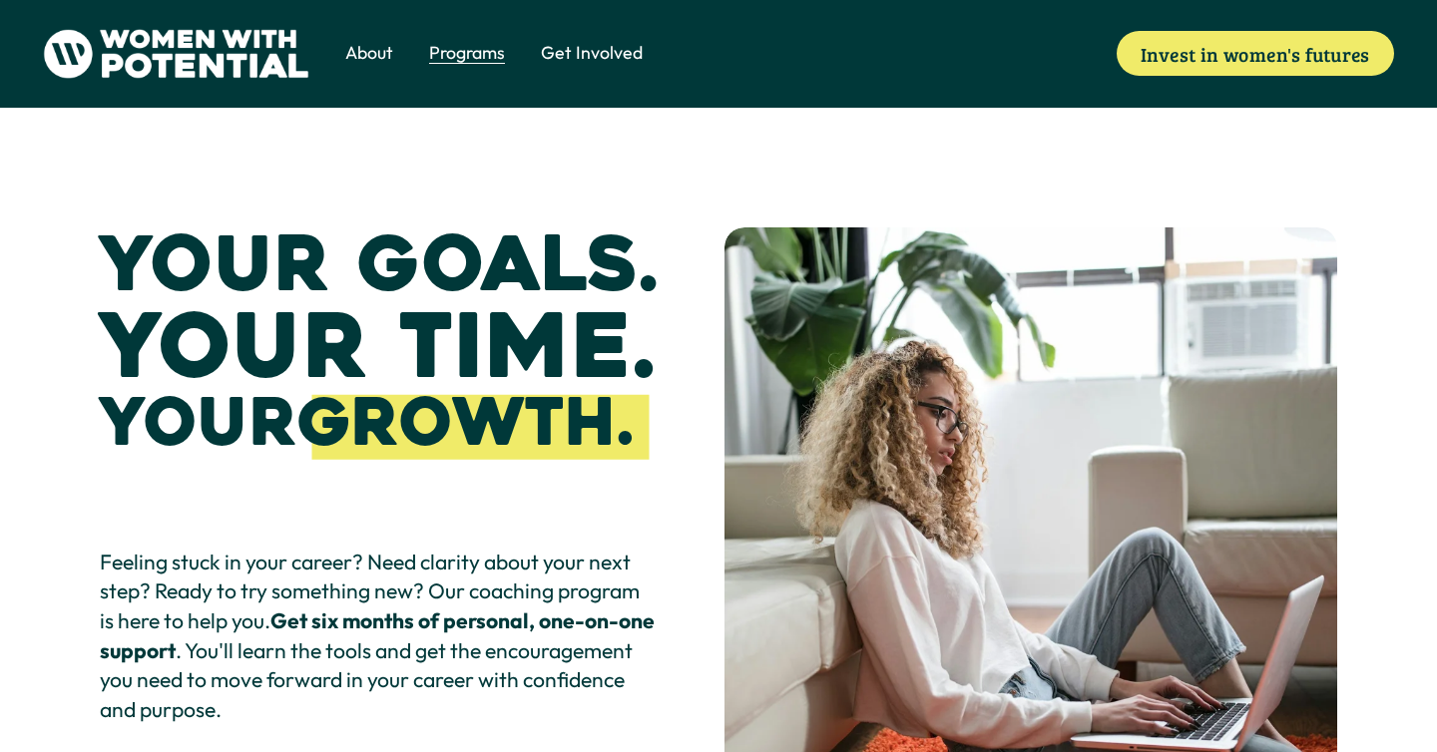
click at [0, 0] on span "The Table" at bounding box center [0, 0] width 0 height 0
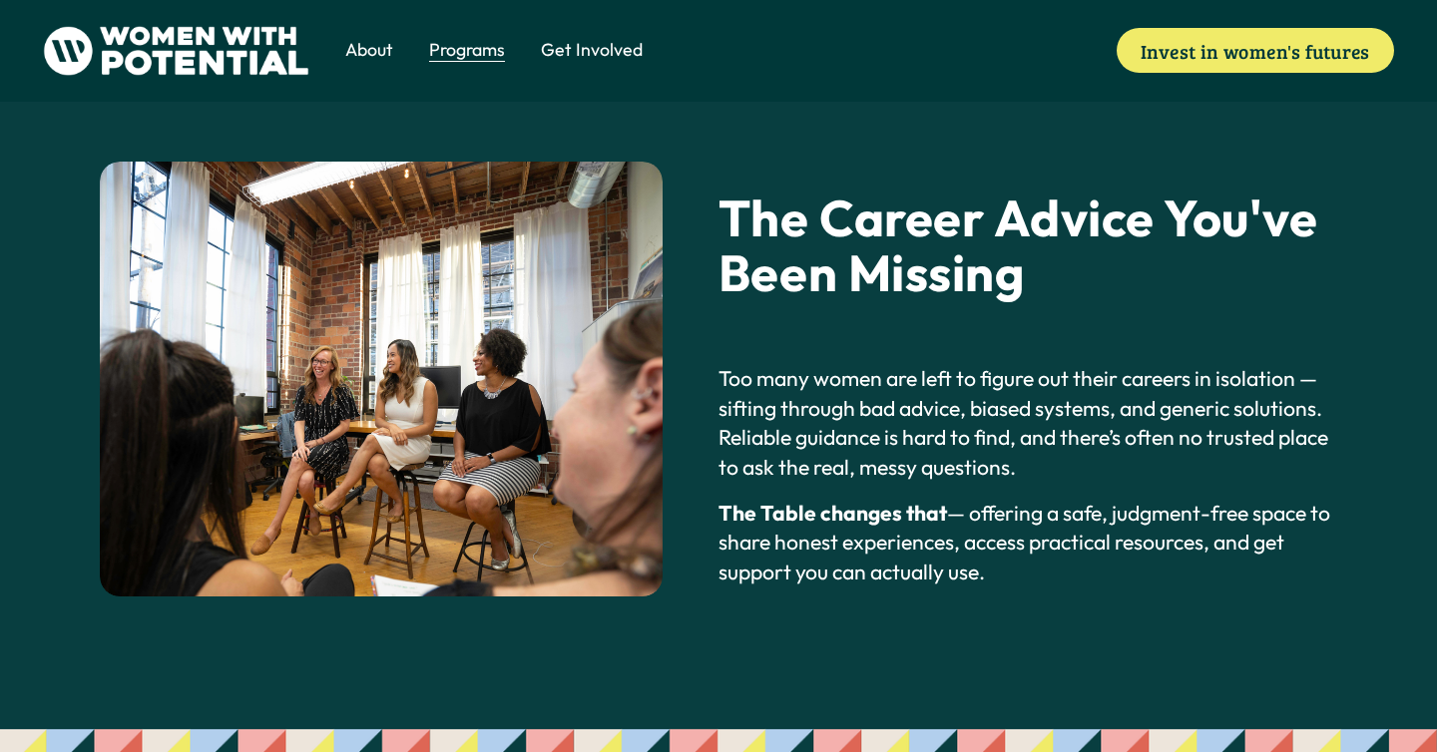
scroll to position [536, 0]
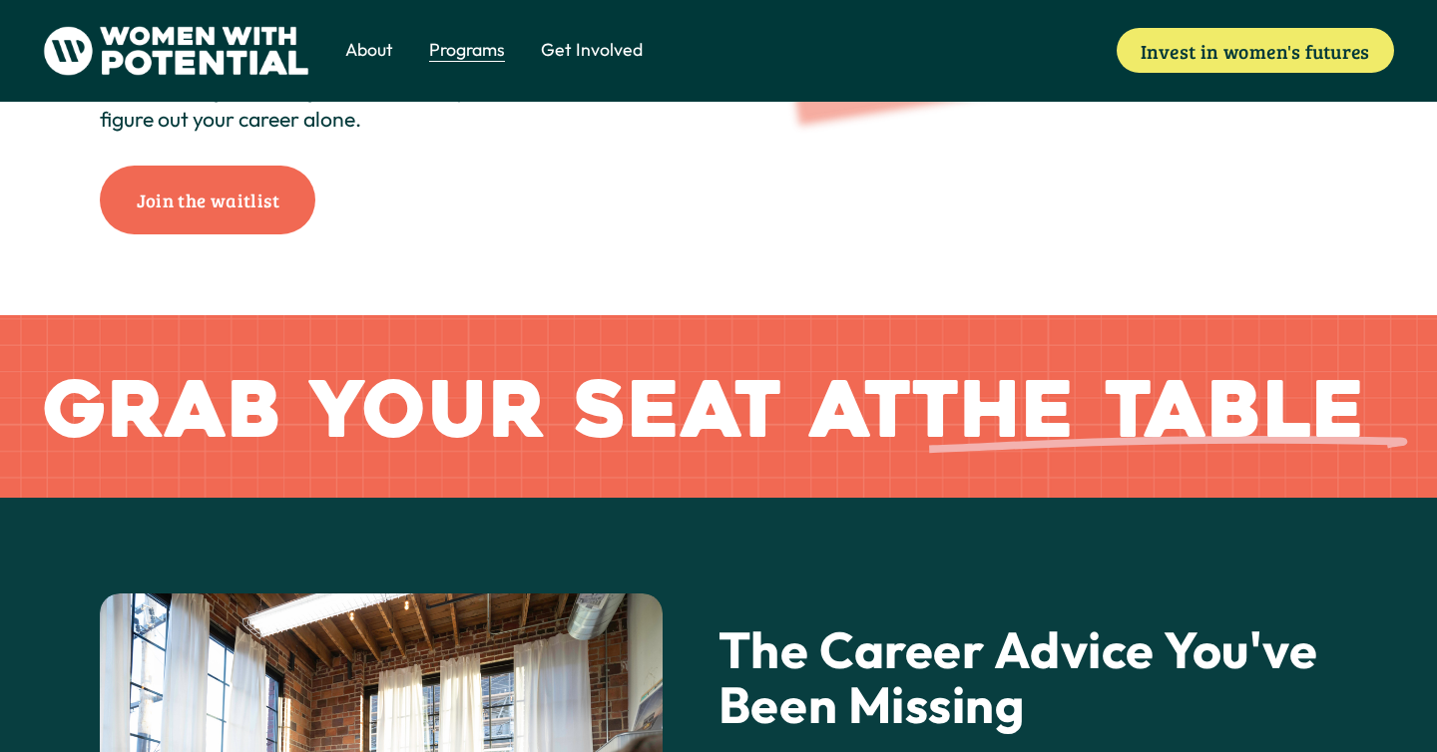
click at [0, 0] on span "1:1 Coaching" at bounding box center [0, 0] width 0 height 0
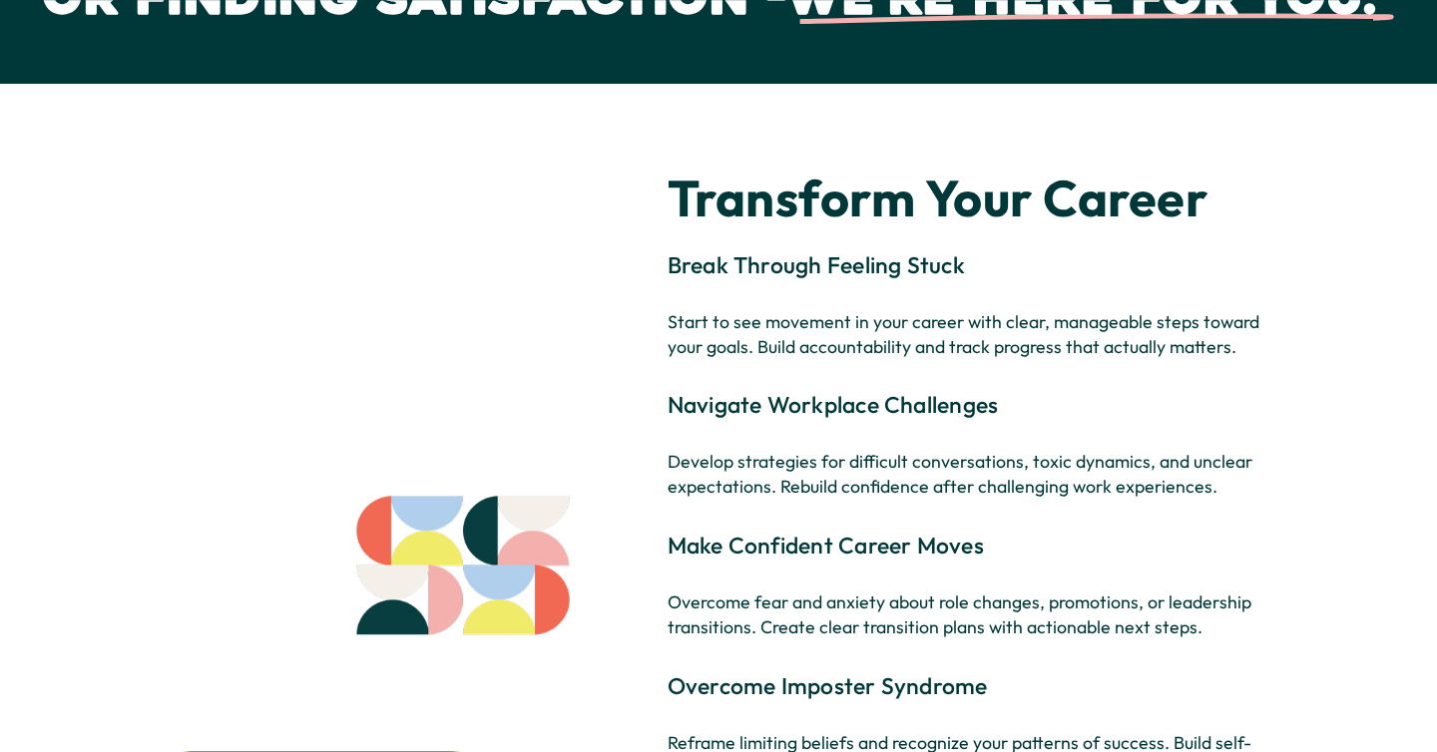
scroll to position [3262, 0]
